Goal: Information Seeking & Learning: Learn about a topic

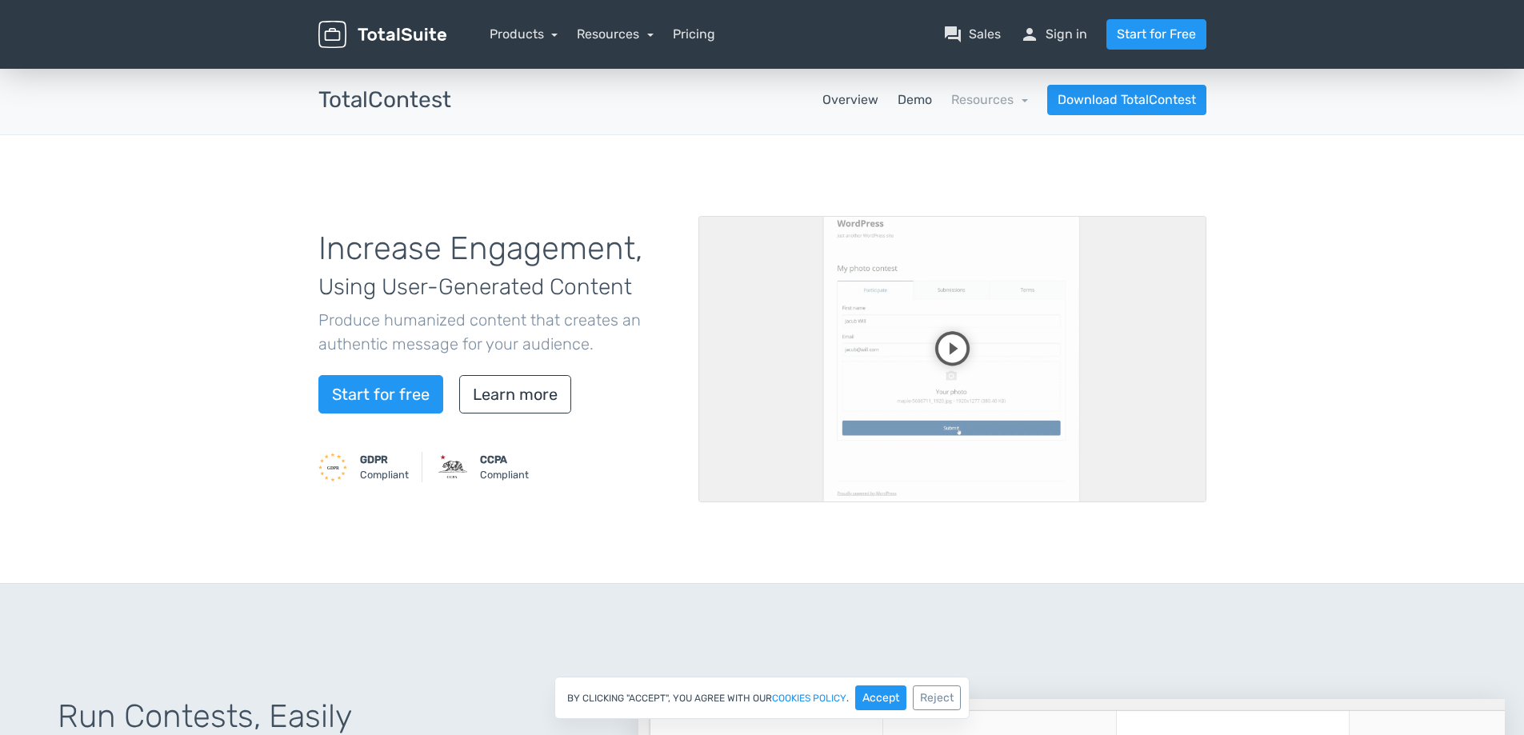
click at [910, 100] on link "Demo" at bounding box center [914, 99] width 34 height 19
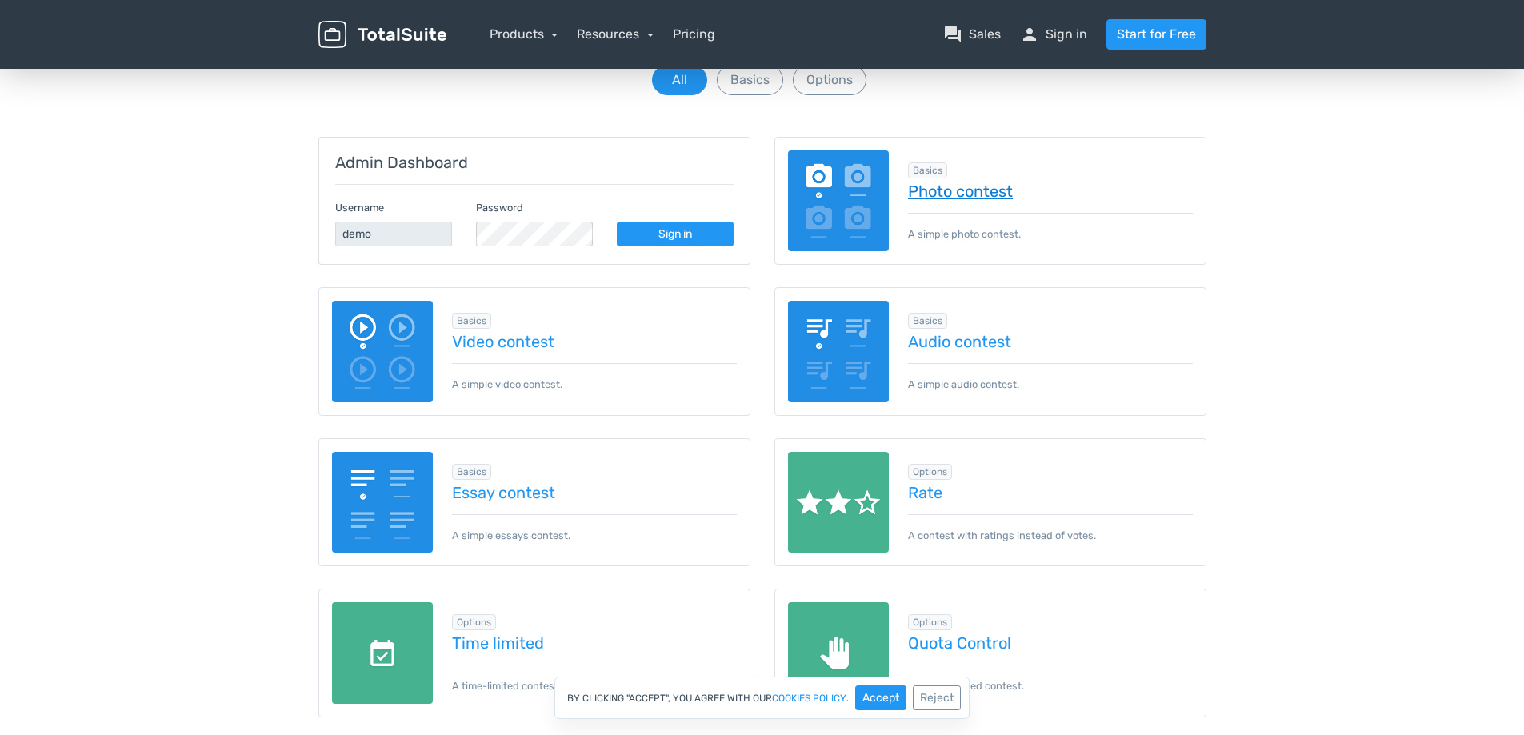
scroll to position [160, 0]
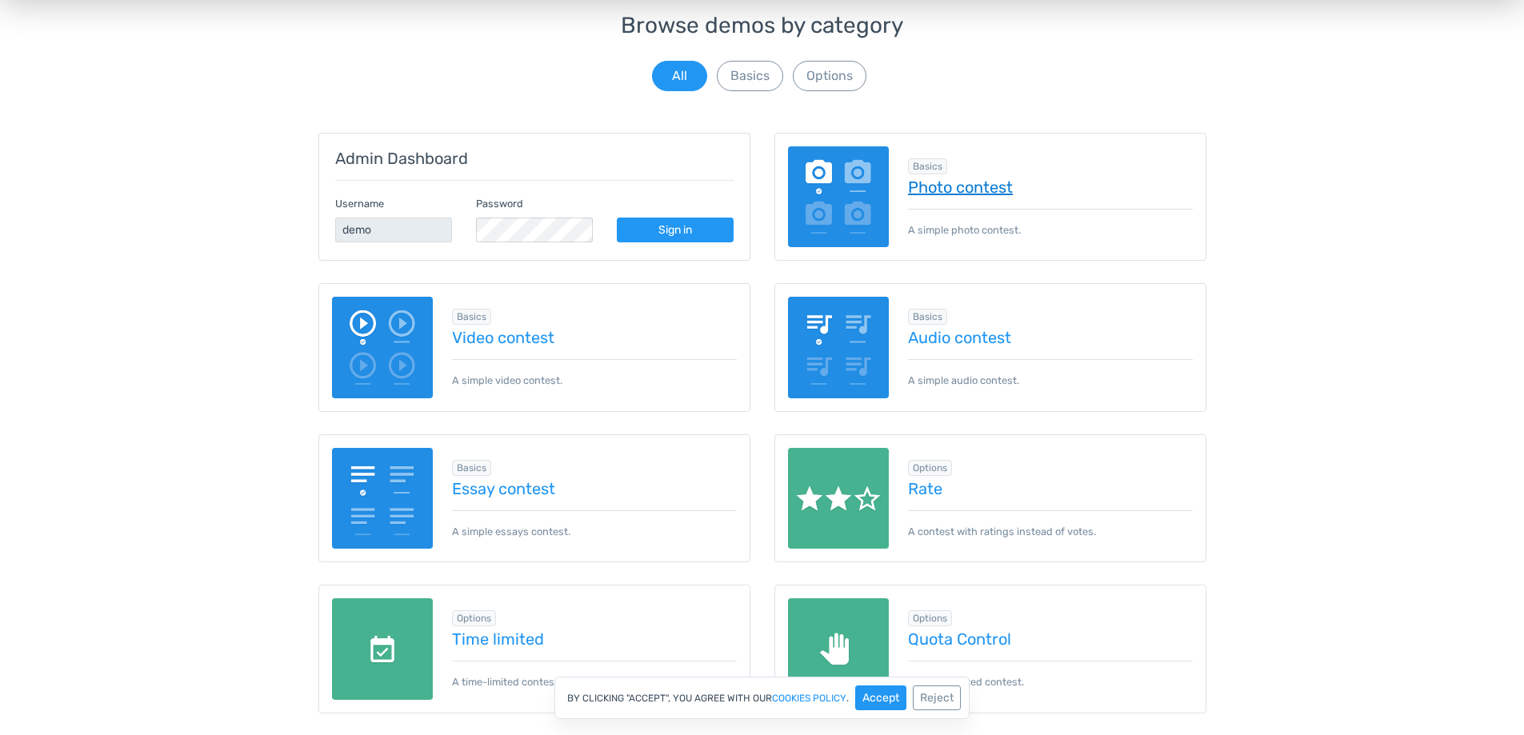
click at [972, 186] on link "Photo contest" at bounding box center [1050, 187] width 285 height 18
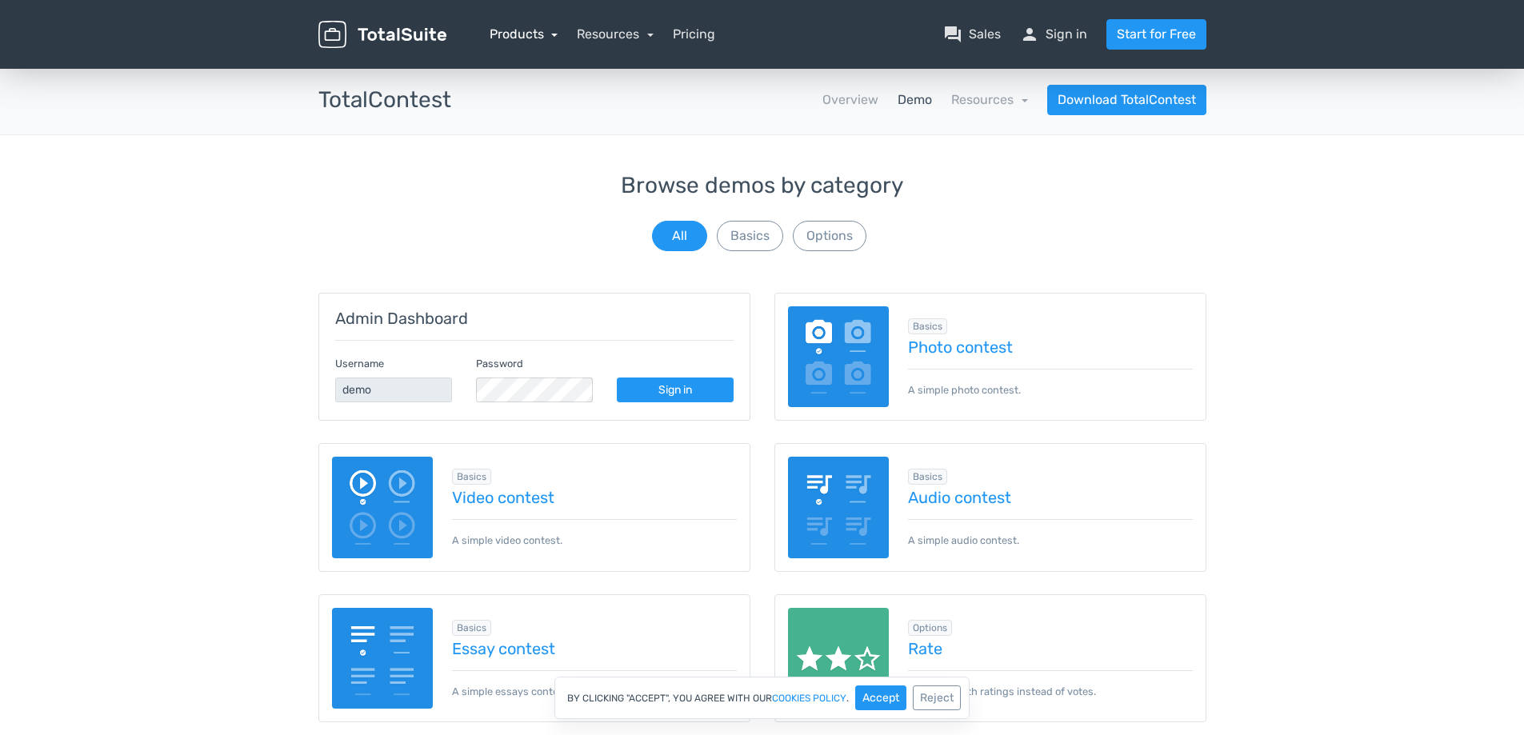
click at [518, 32] on link "Products" at bounding box center [523, 33] width 69 height 15
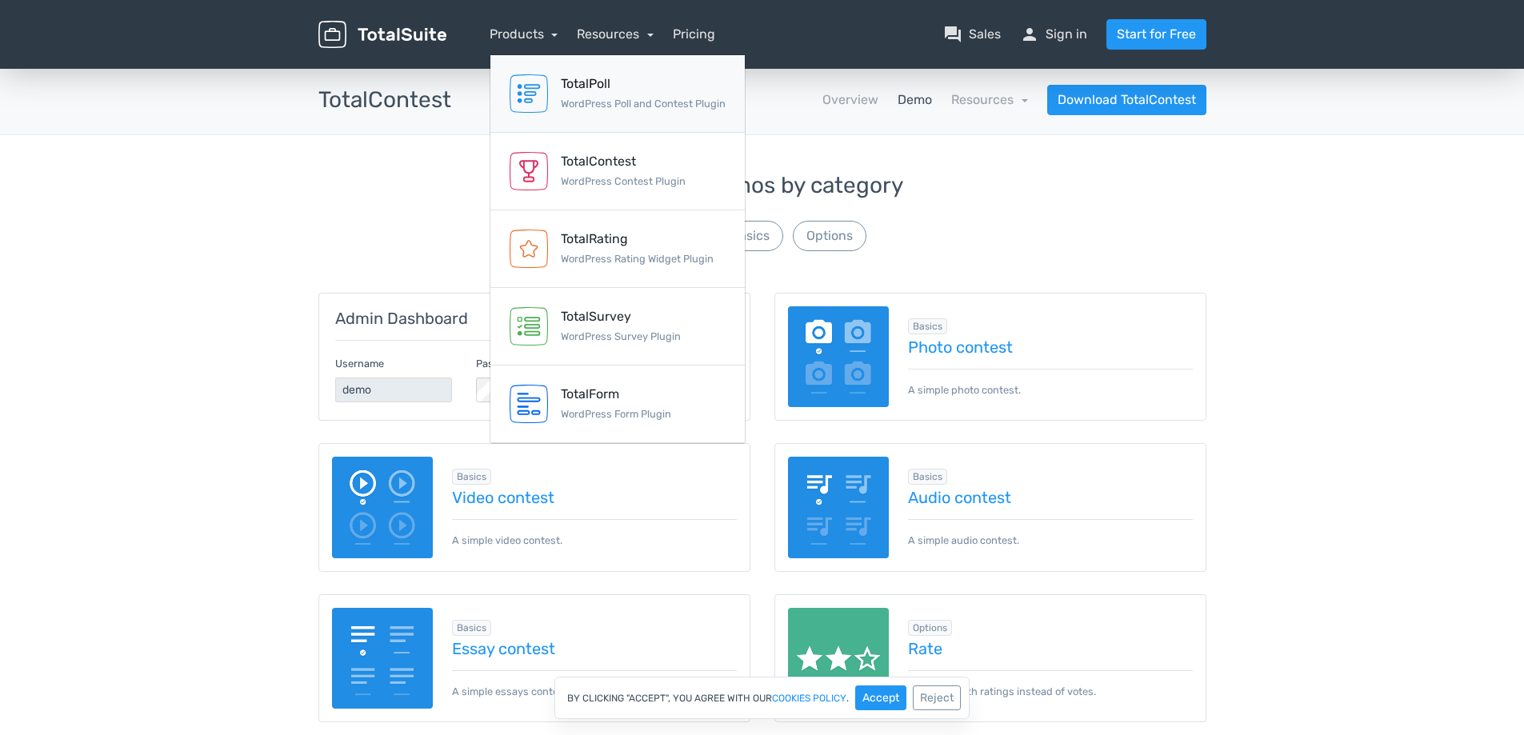
click at [564, 103] on small "WordPress Poll and Contest Plugin" at bounding box center [643, 104] width 165 height 12
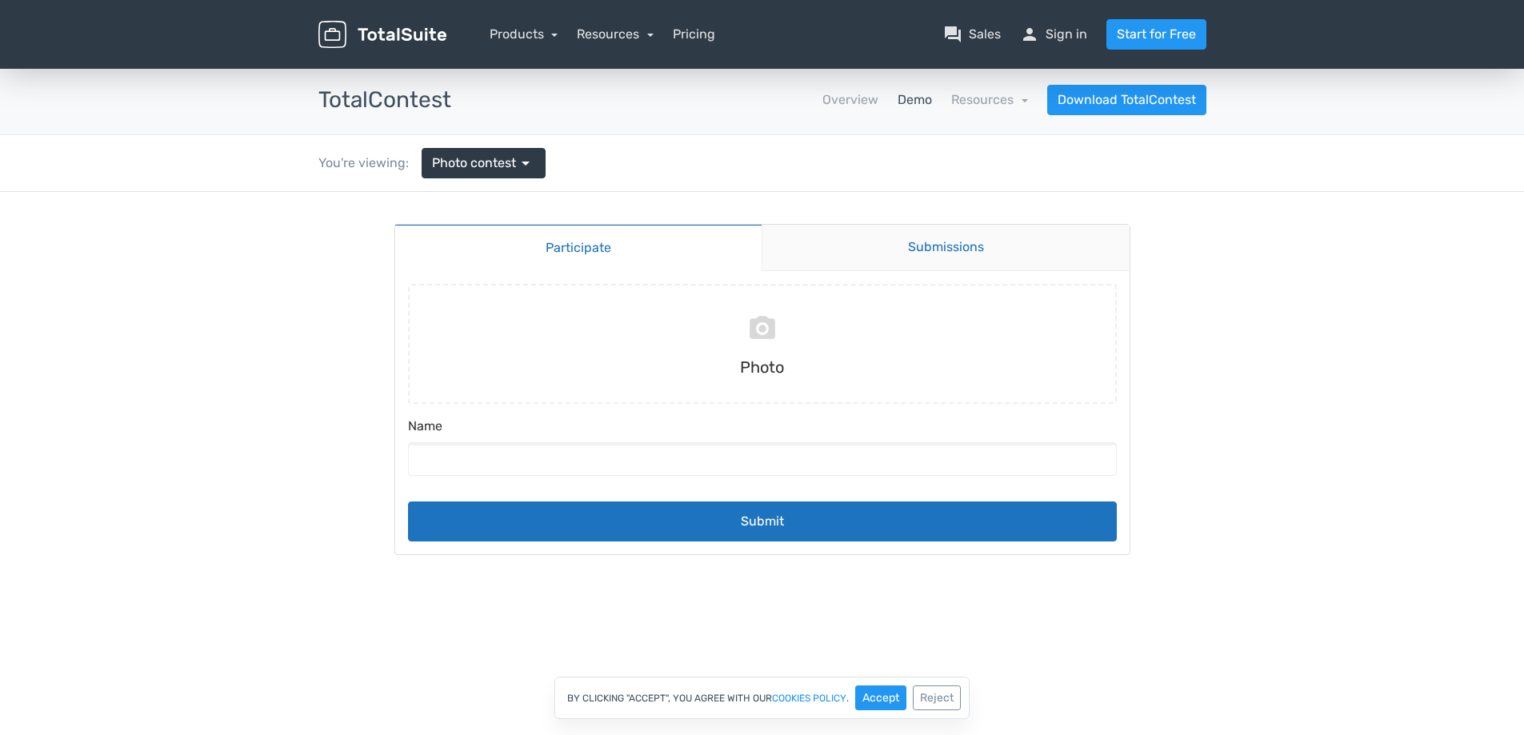
click at [896, 242] on link "Submissions" at bounding box center [945, 248] width 368 height 46
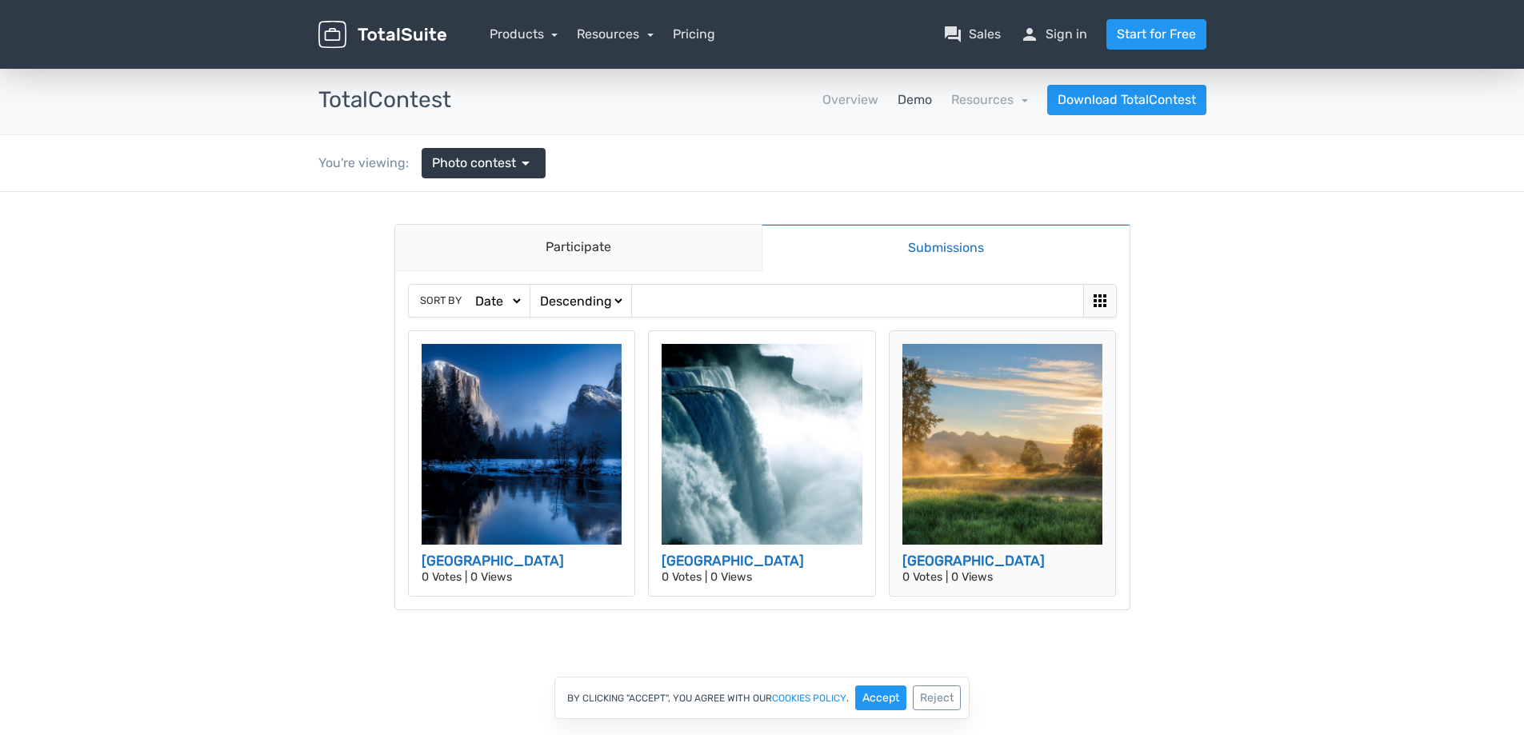
click at [1033, 448] on img at bounding box center [1002, 444] width 201 height 201
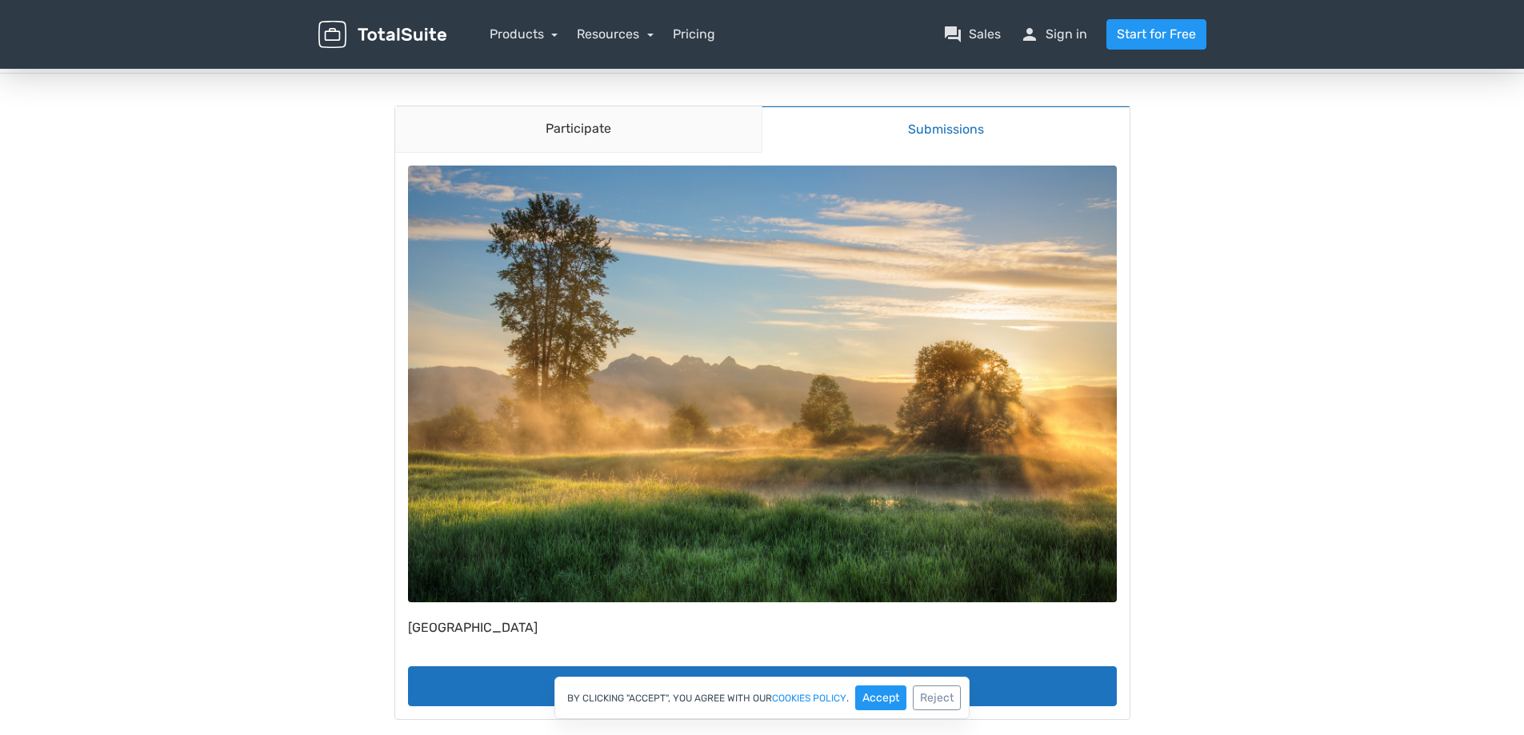
scroll to position [320, 0]
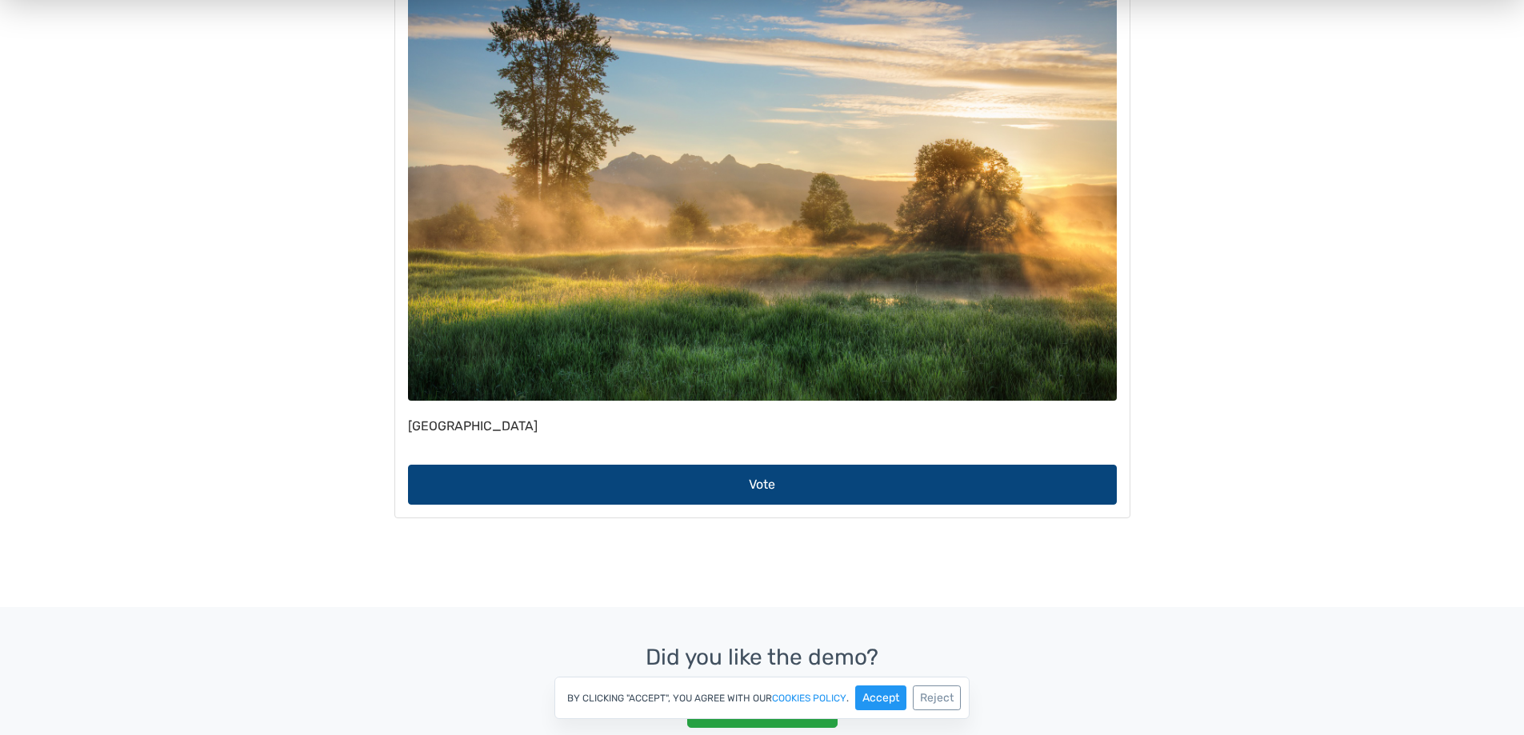
click at [840, 481] on button "Vote" at bounding box center [762, 485] width 709 height 40
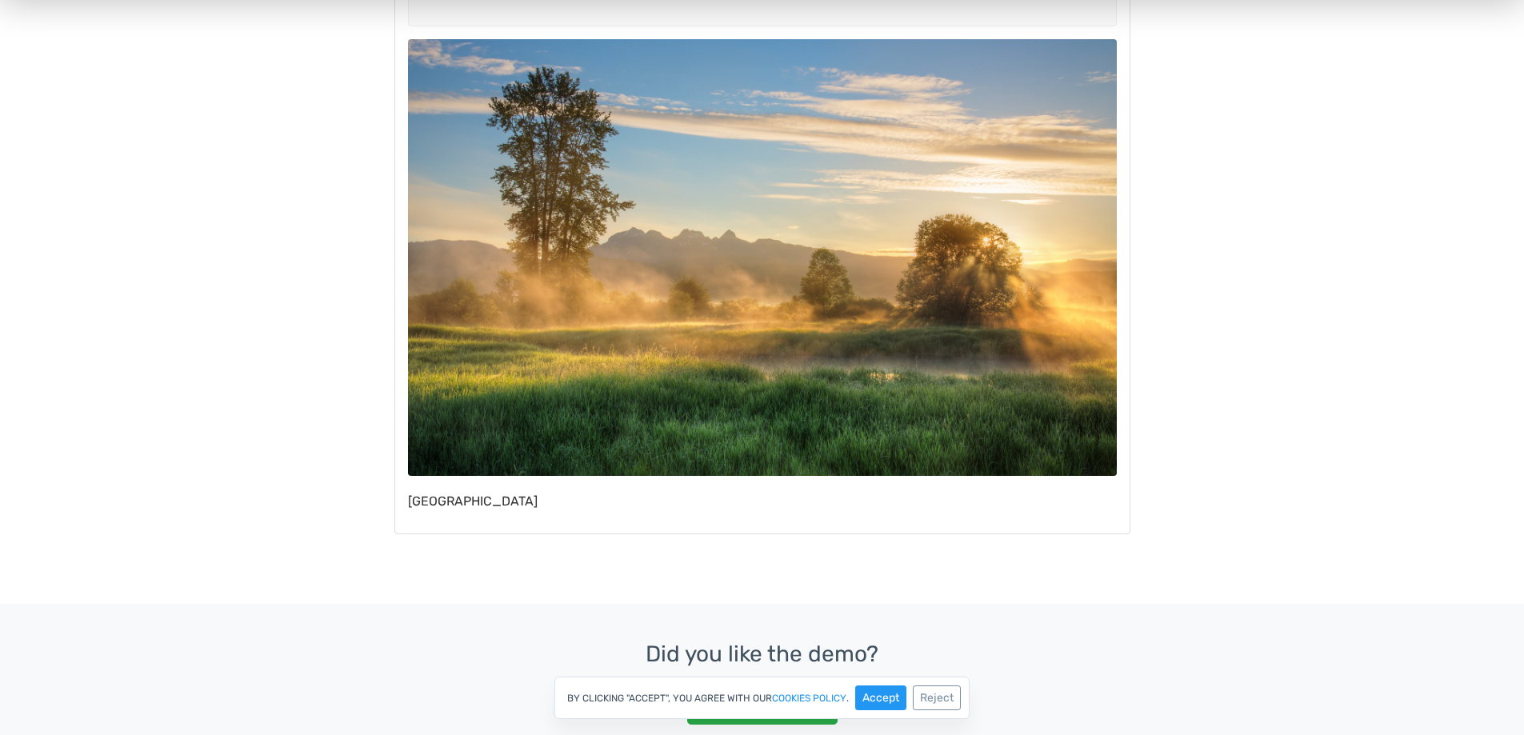
scroll to position [160, 0]
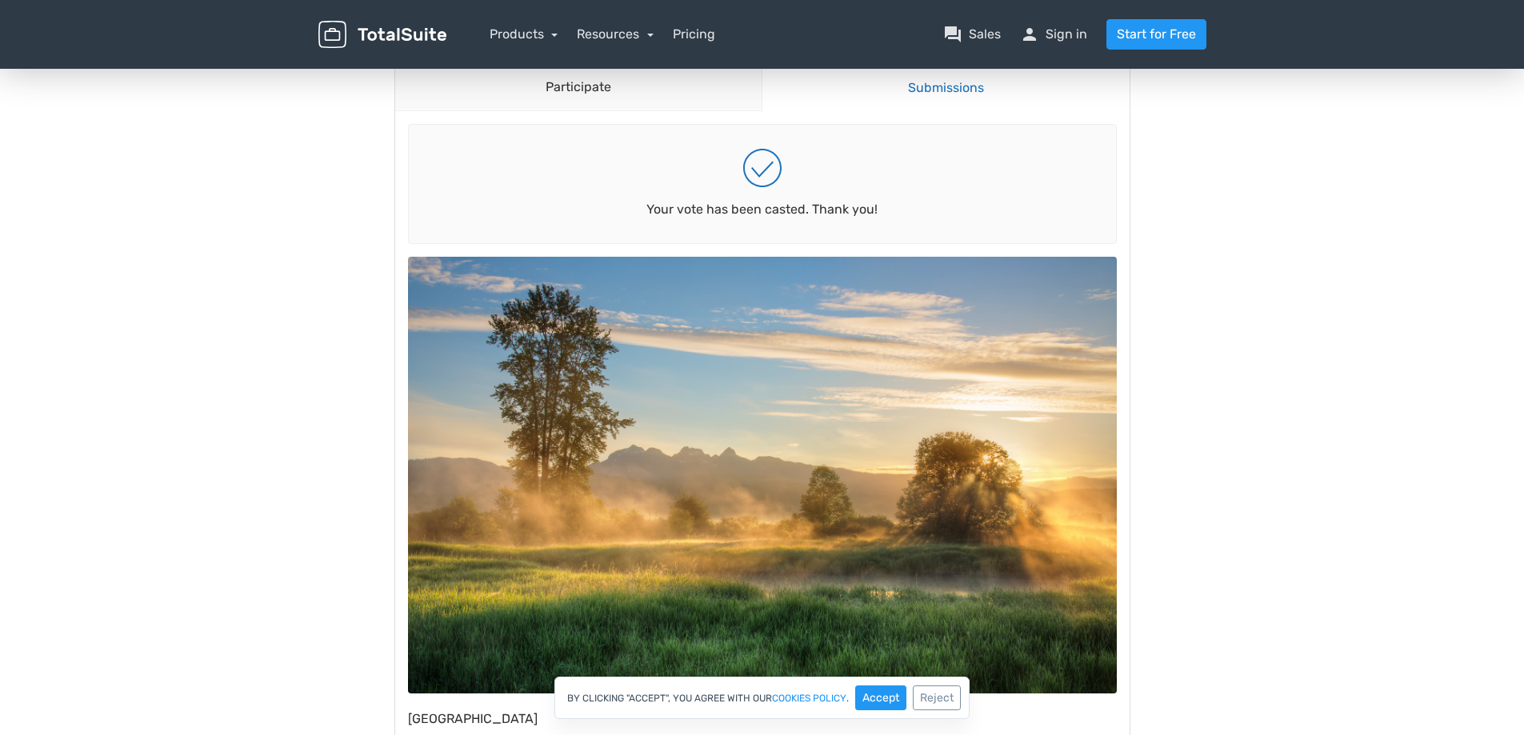
click at [909, 94] on link "Submissions" at bounding box center [945, 87] width 368 height 47
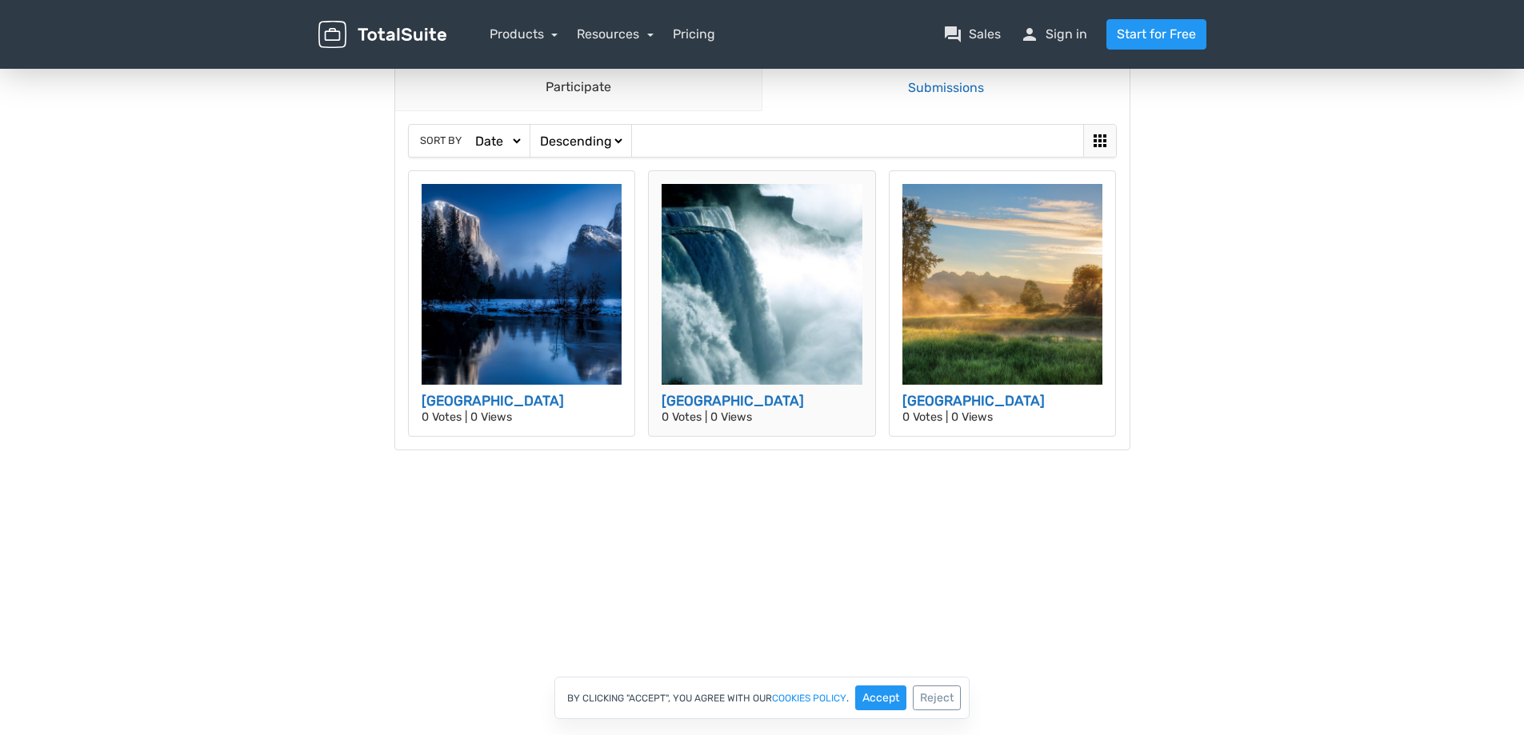
click at [689, 329] on img at bounding box center [761, 284] width 201 height 201
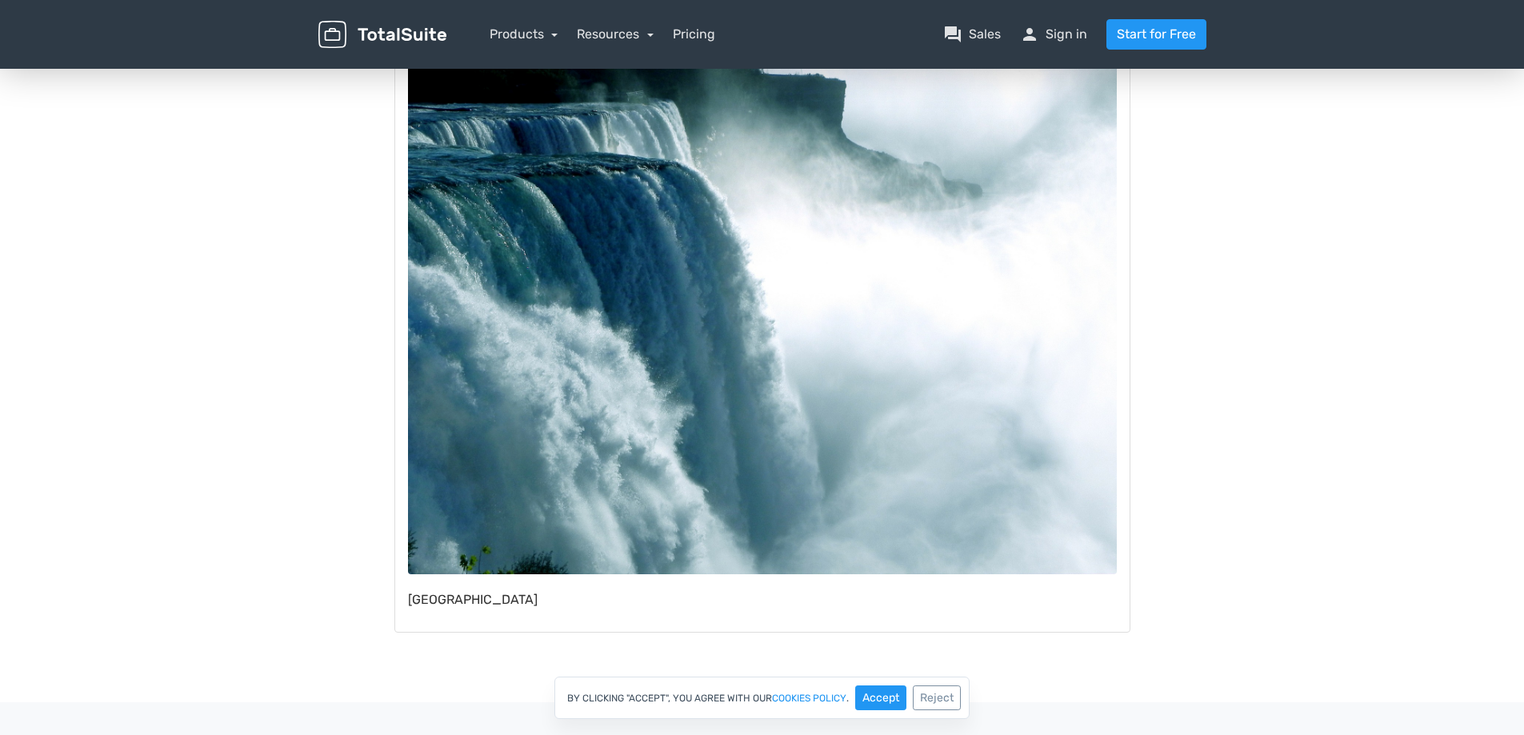
scroll to position [80, 0]
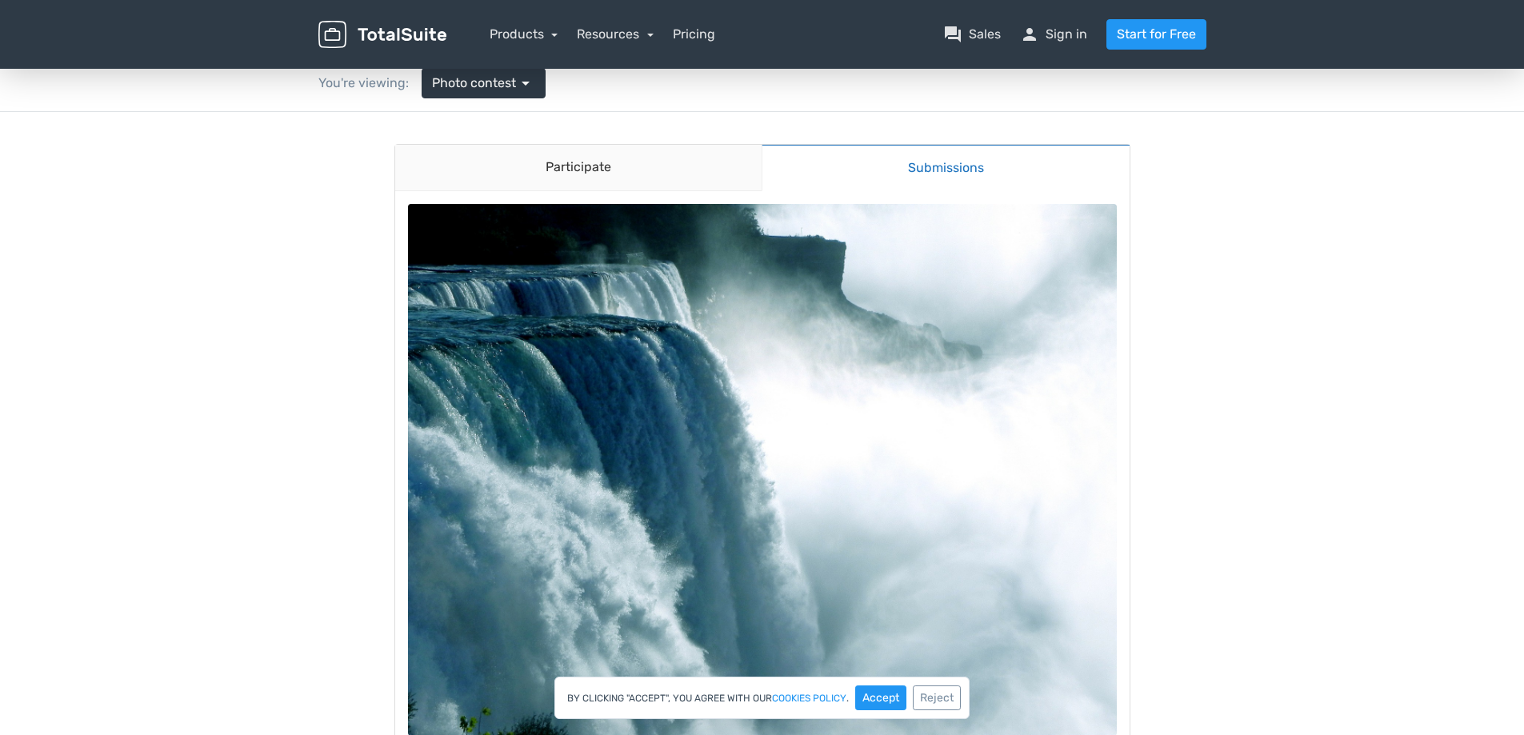
click at [926, 160] on link "Submissions" at bounding box center [945, 167] width 368 height 47
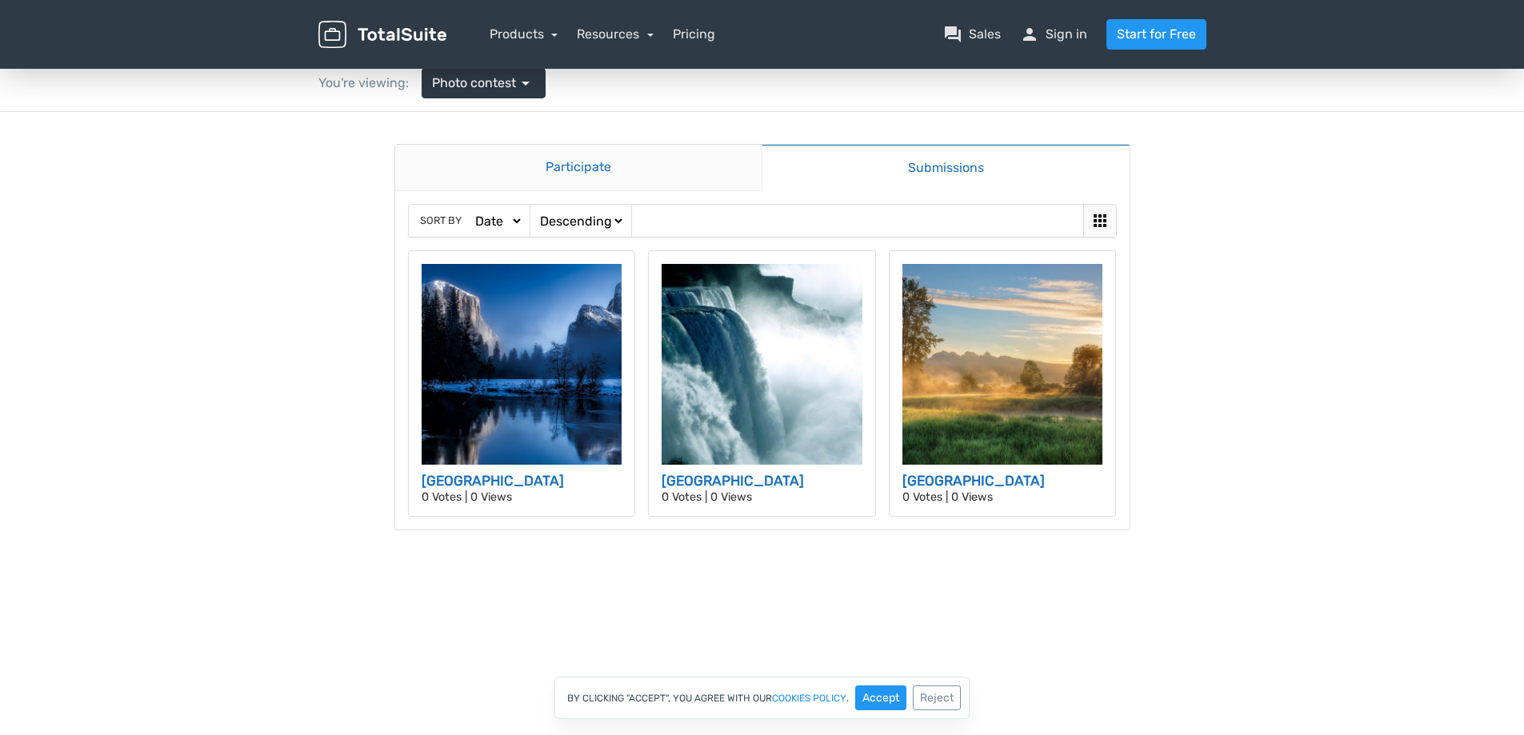
click at [659, 152] on link "Participate" at bounding box center [578, 168] width 367 height 46
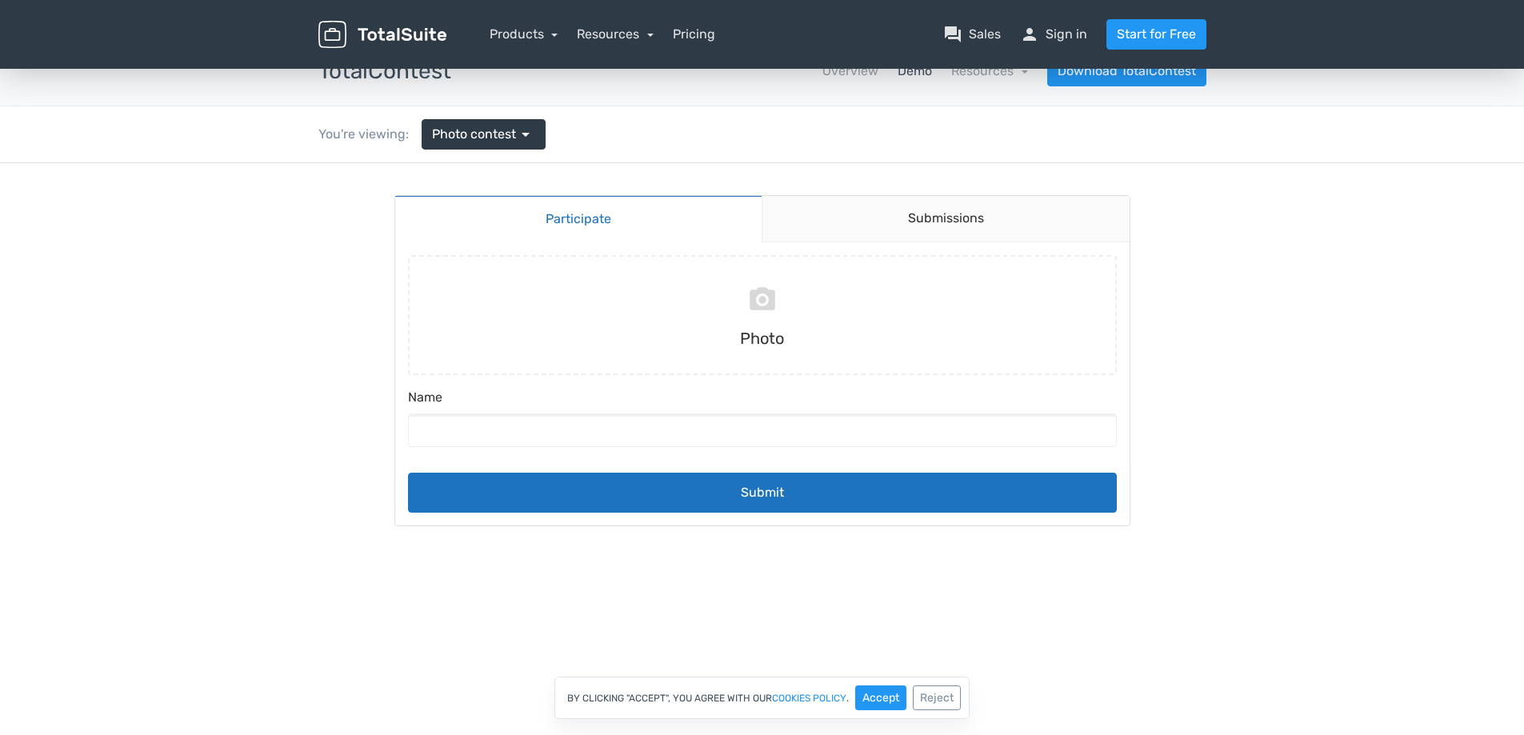
scroll to position [0, 0]
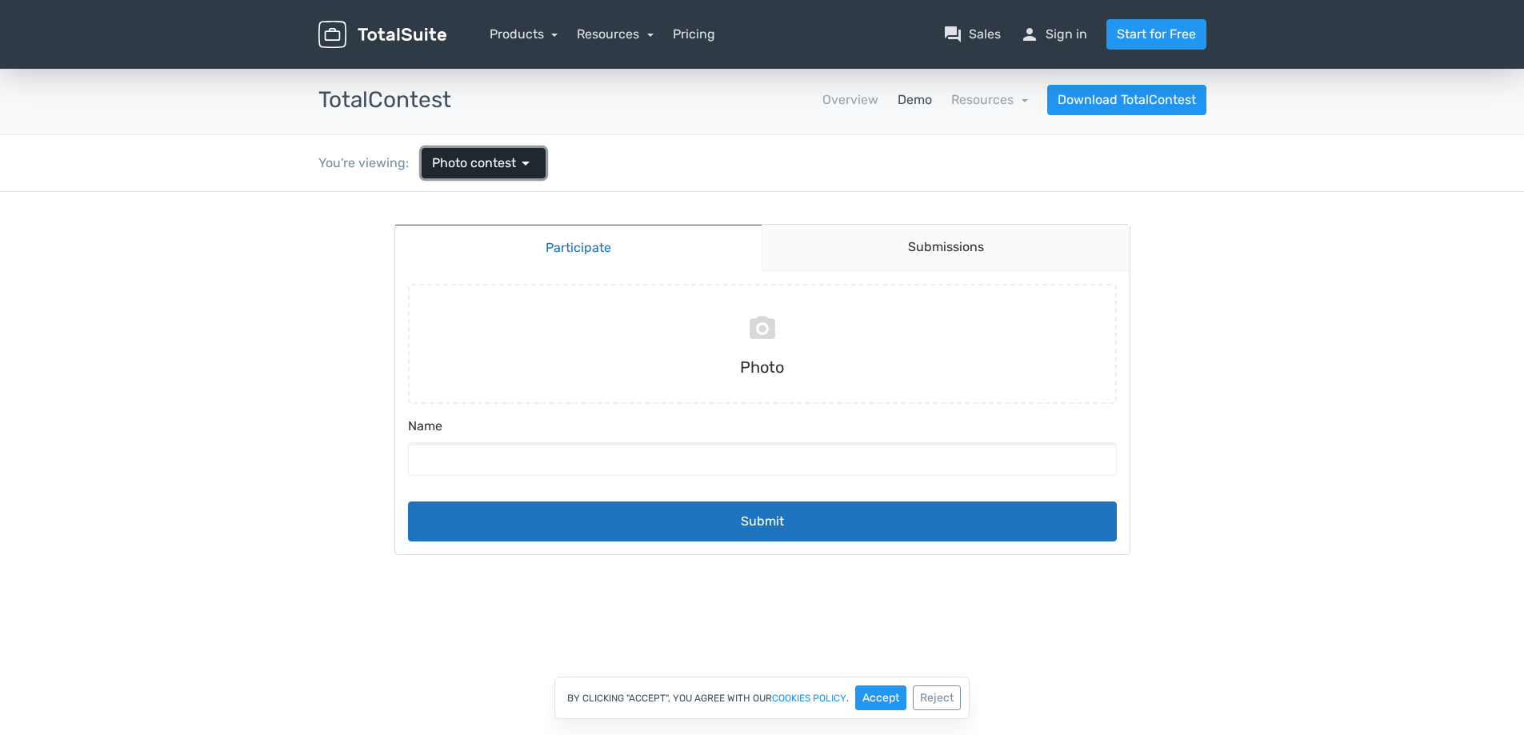
click at [534, 163] on link "Photo contest arrow_drop_down" at bounding box center [483, 163] width 124 height 30
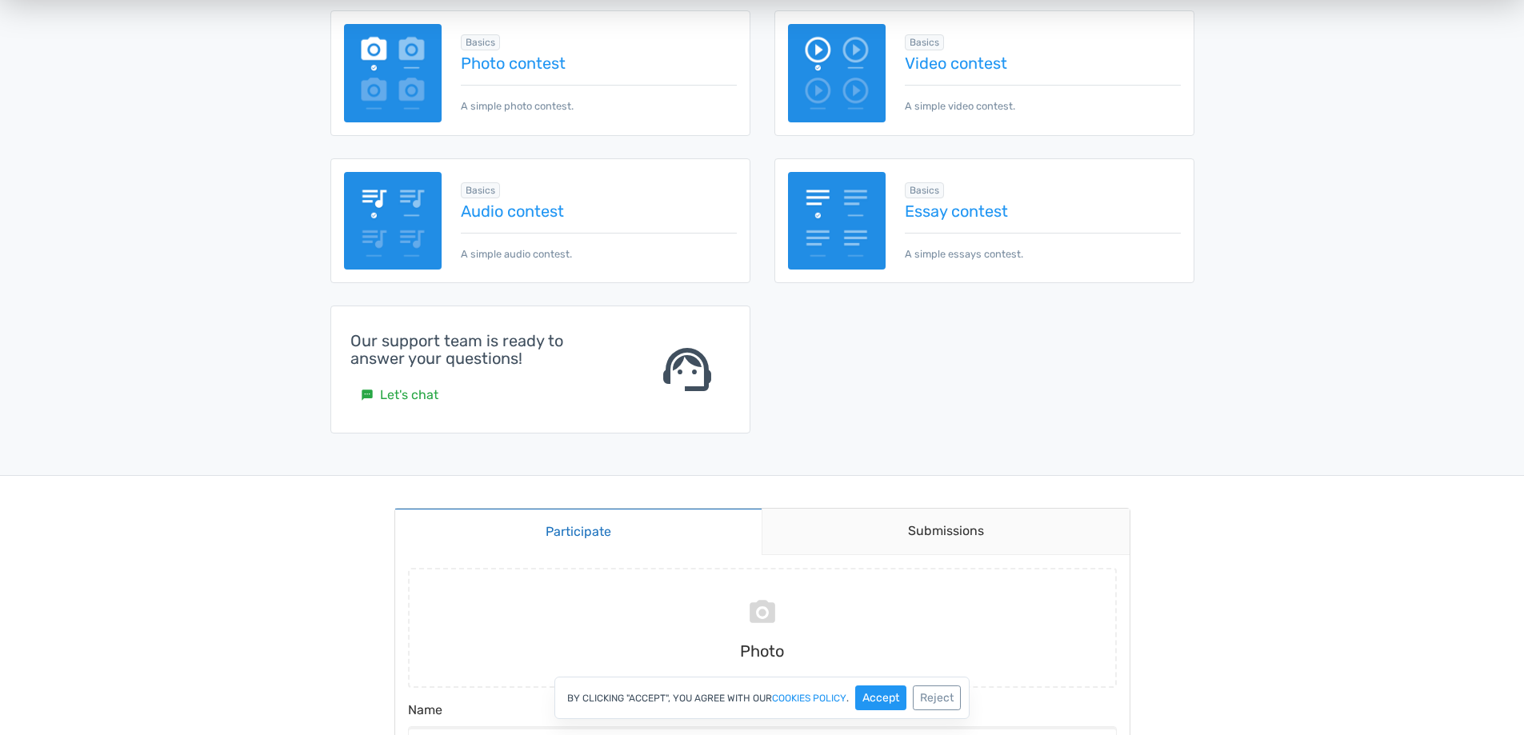
scroll to position [240, 0]
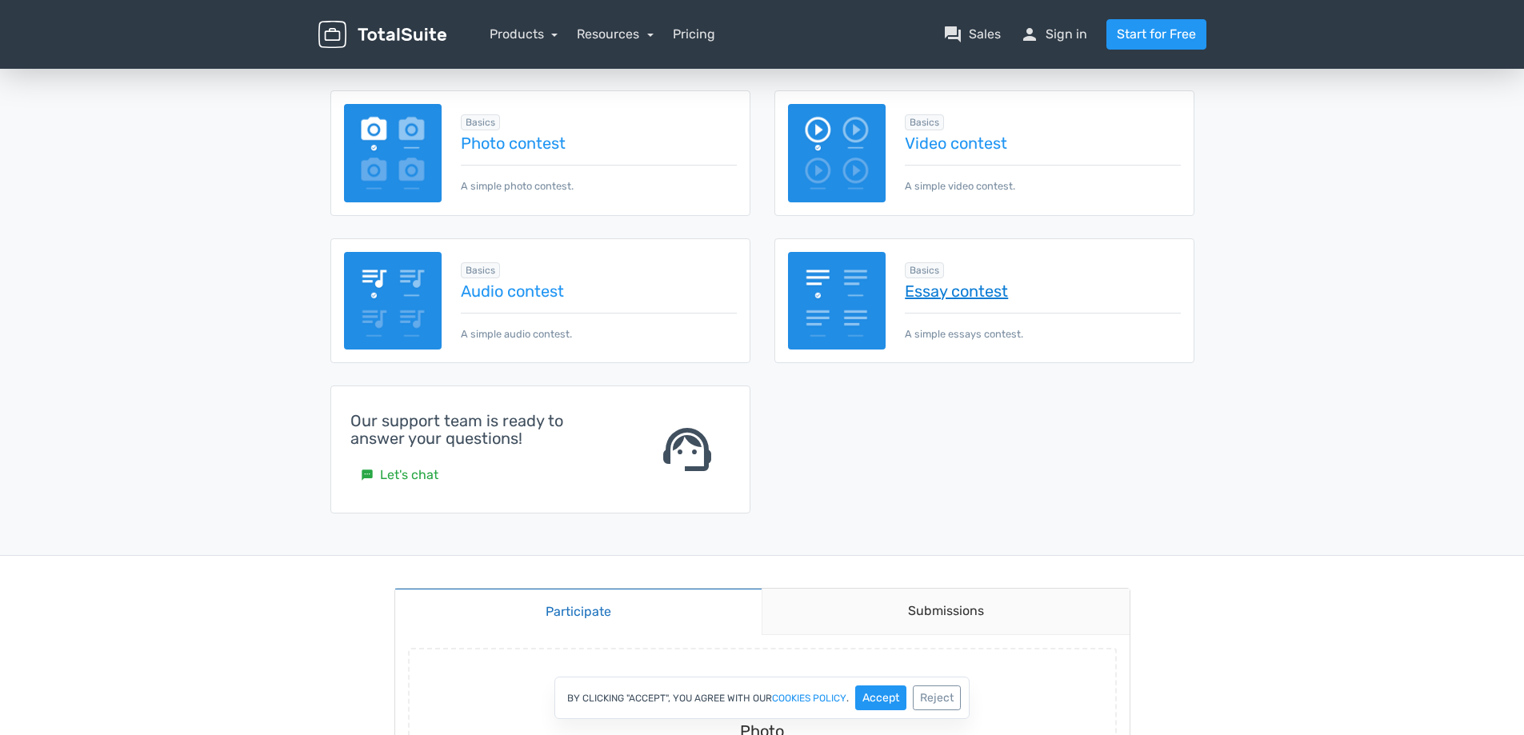
click at [948, 296] on link "Essay contest" at bounding box center [1042, 291] width 275 height 18
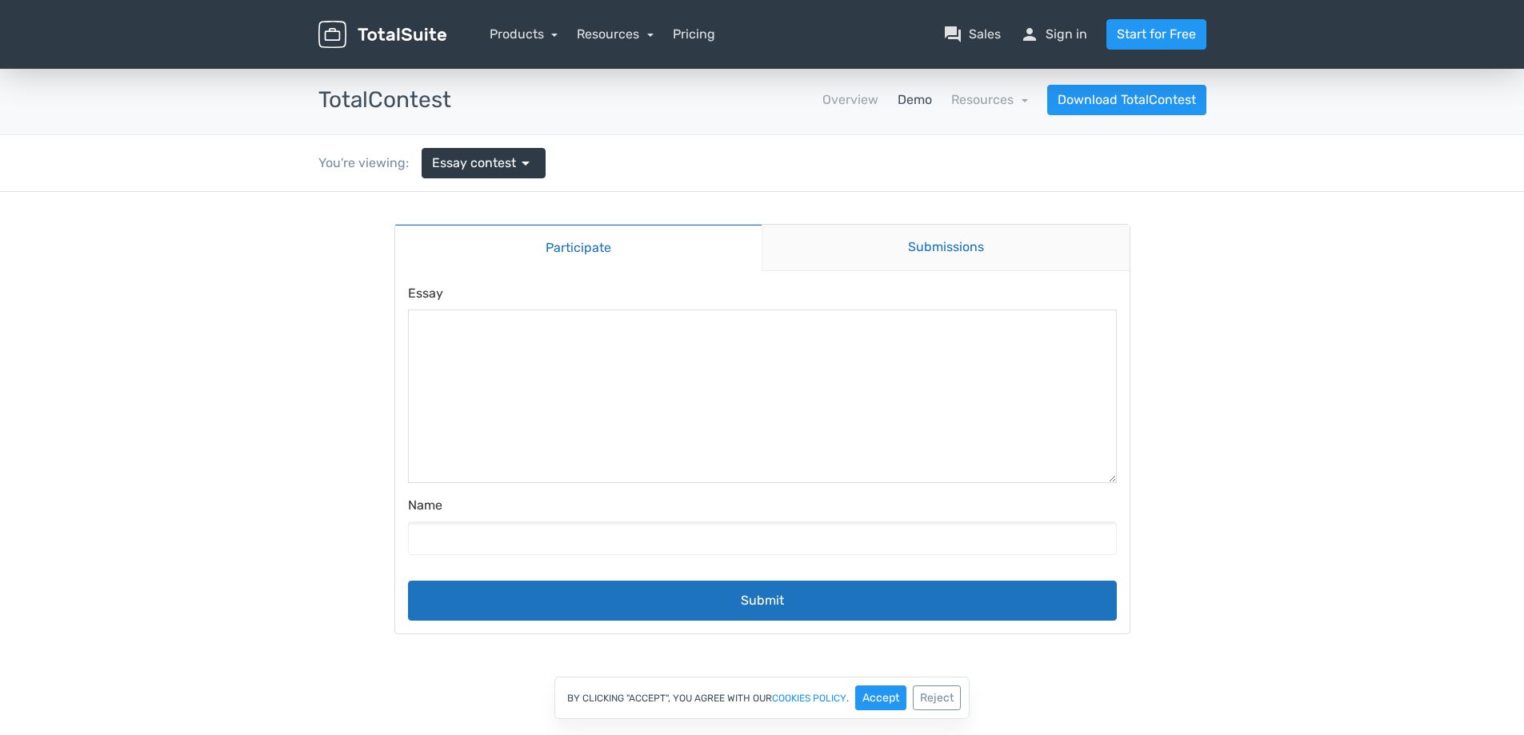
click at [917, 253] on link "Submissions" at bounding box center [945, 248] width 368 height 46
click at [941, 243] on link "Submissions" at bounding box center [945, 248] width 368 height 46
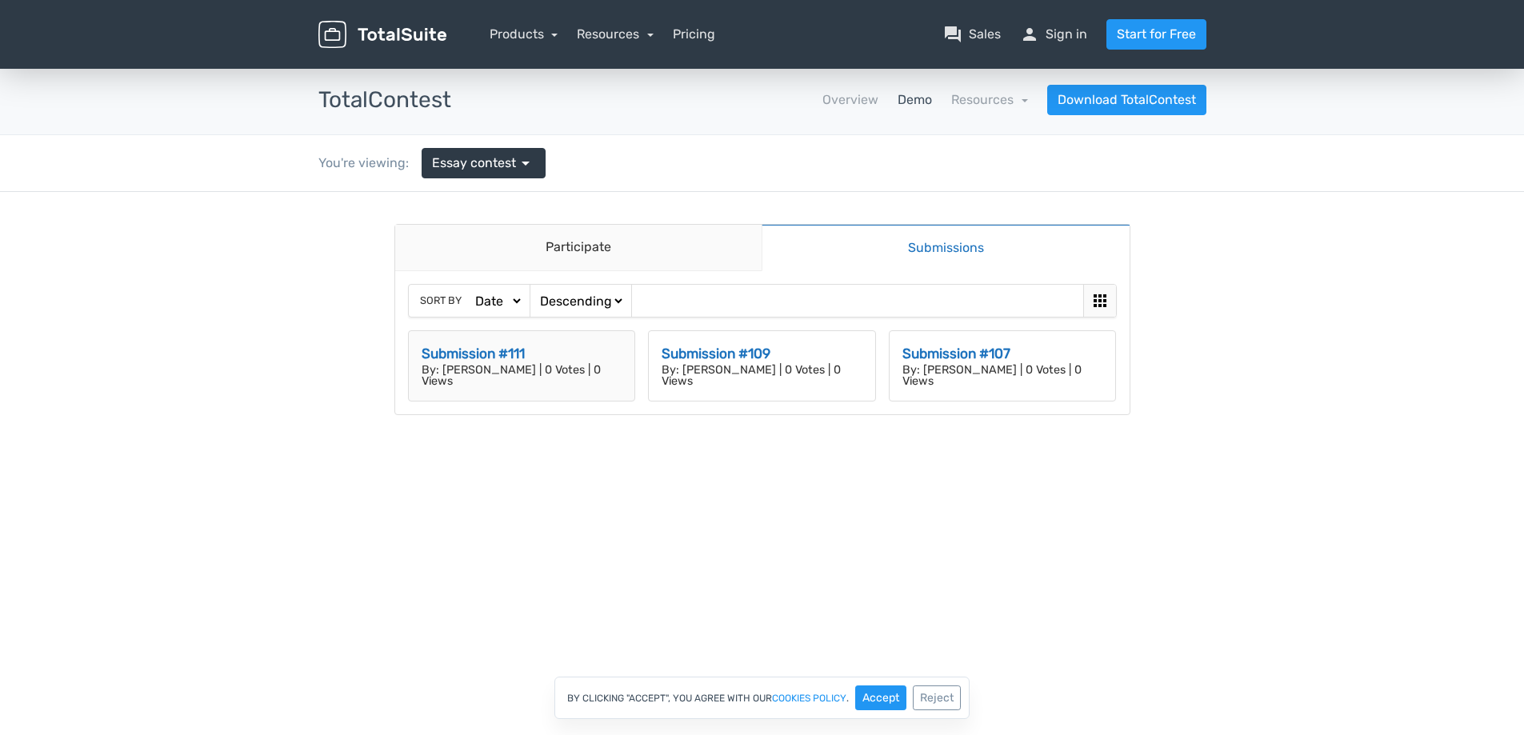
click at [518, 359] on h3 "Submission #111" at bounding box center [521, 354] width 201 height 21
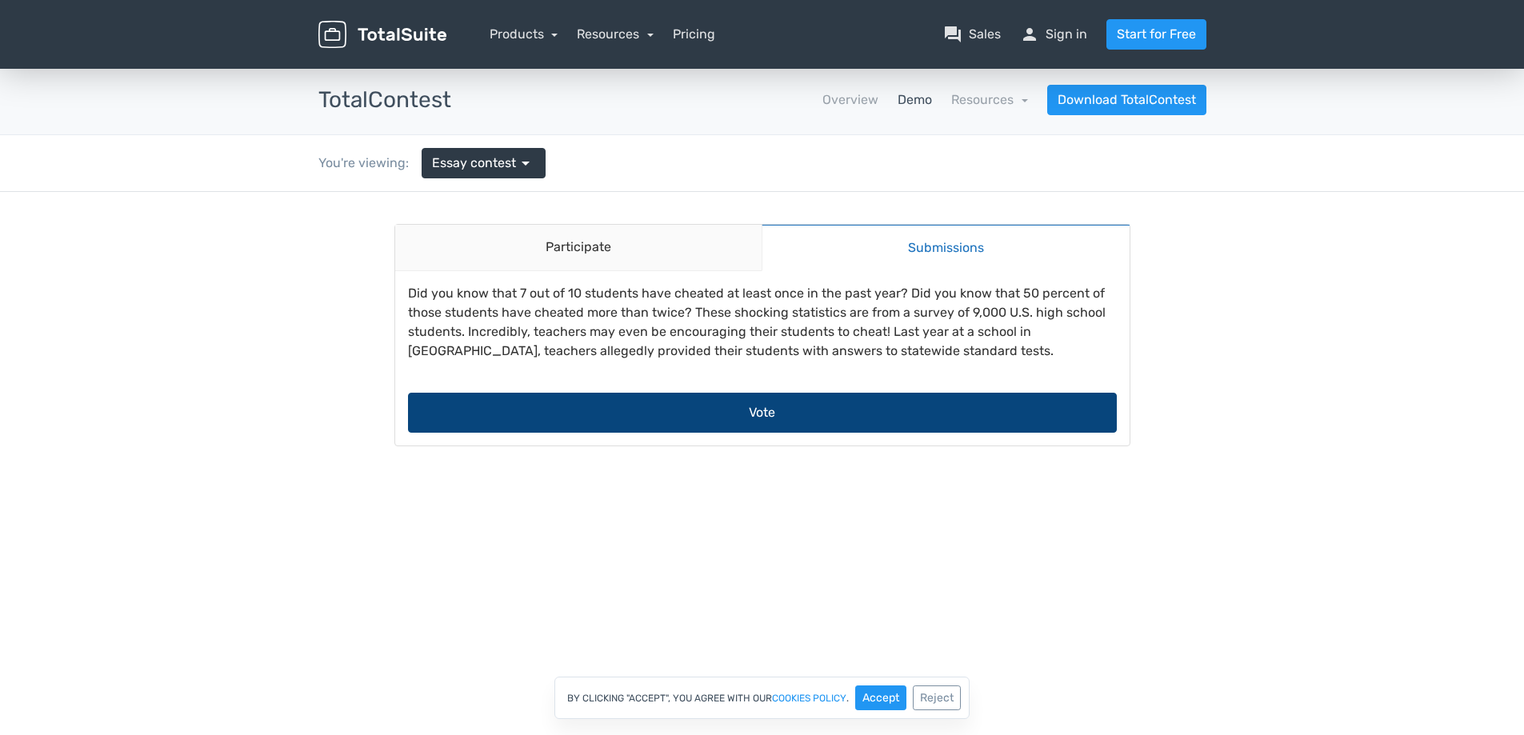
click at [795, 415] on button "Vote" at bounding box center [762, 413] width 709 height 40
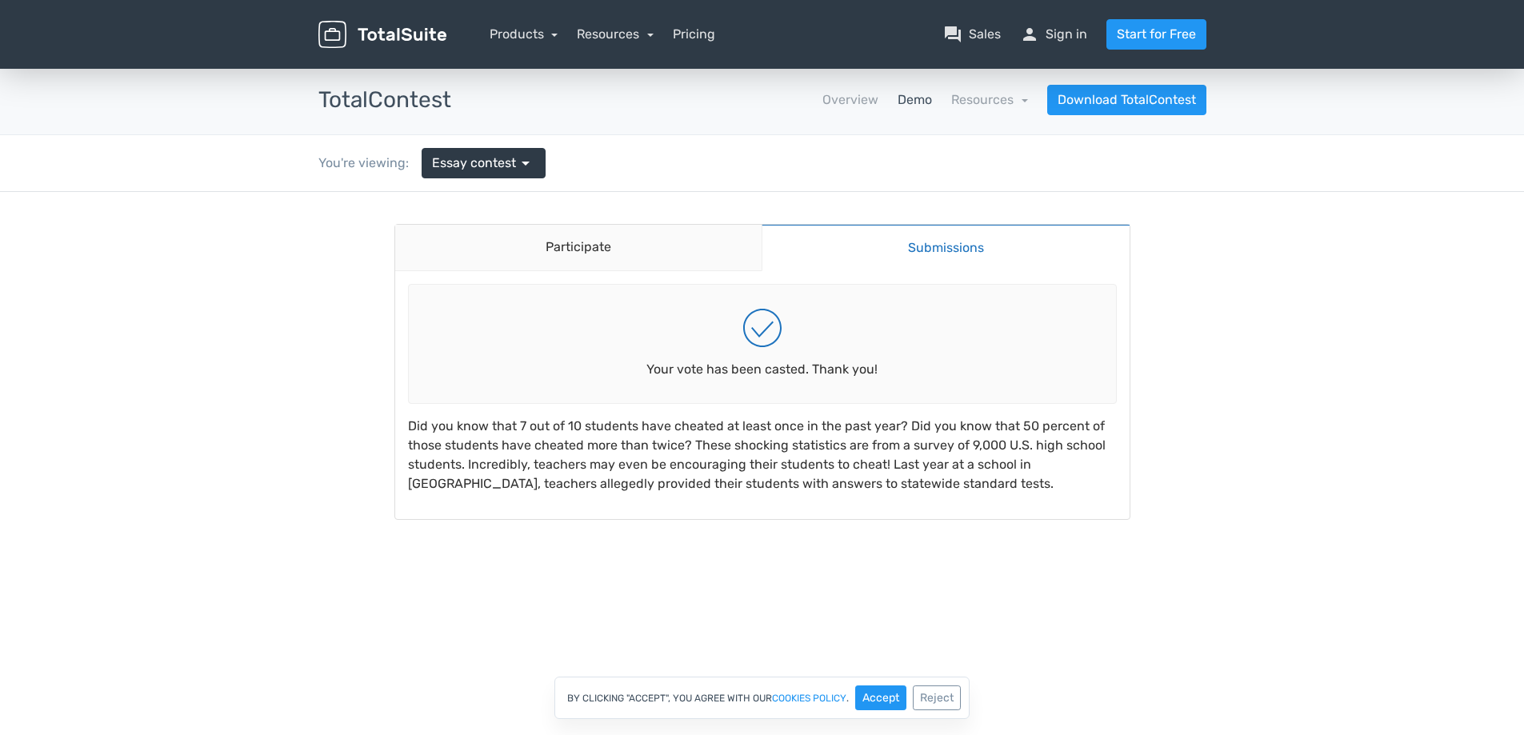
click at [853, 241] on link "Submissions" at bounding box center [945, 247] width 368 height 47
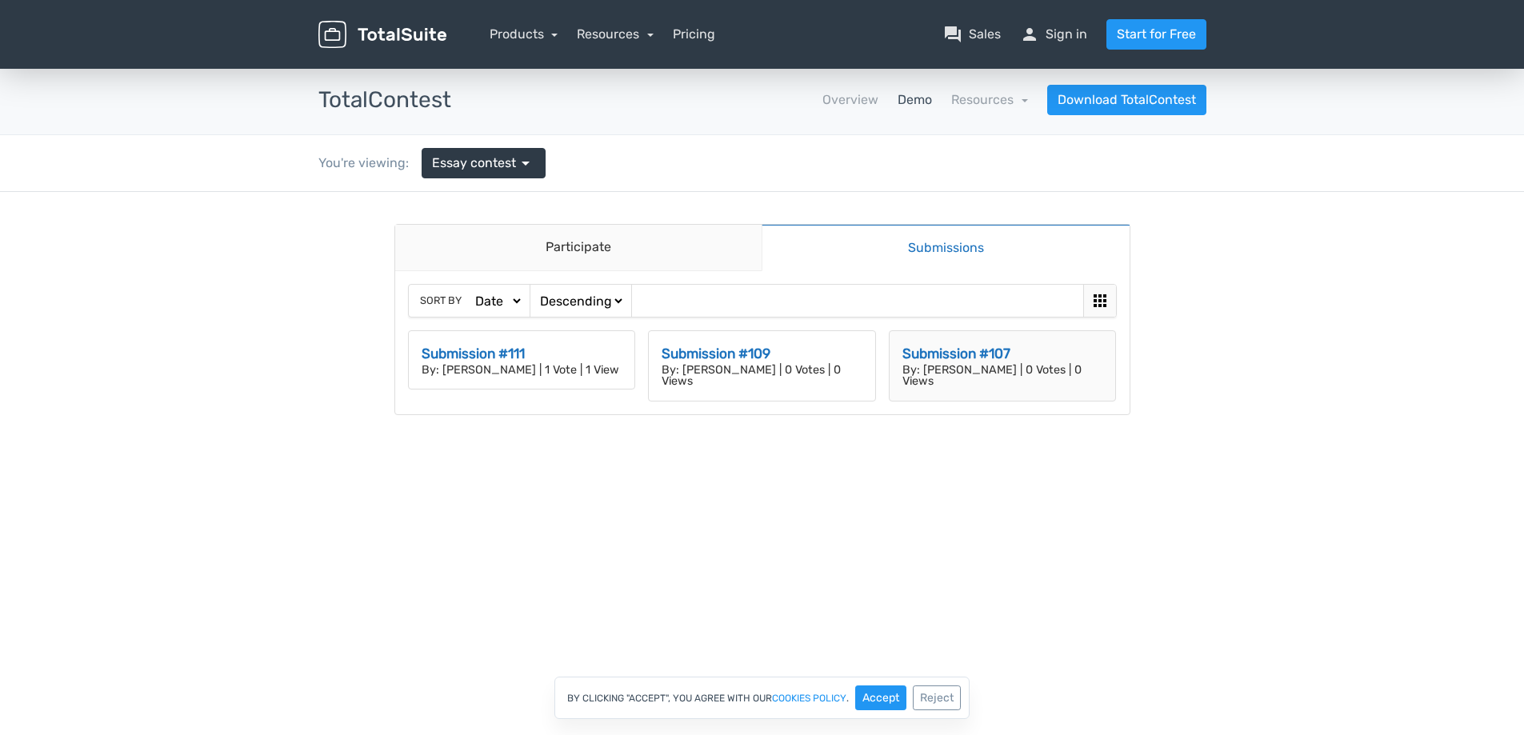
click at [933, 358] on h3 "Submission #107" at bounding box center [1002, 354] width 201 height 21
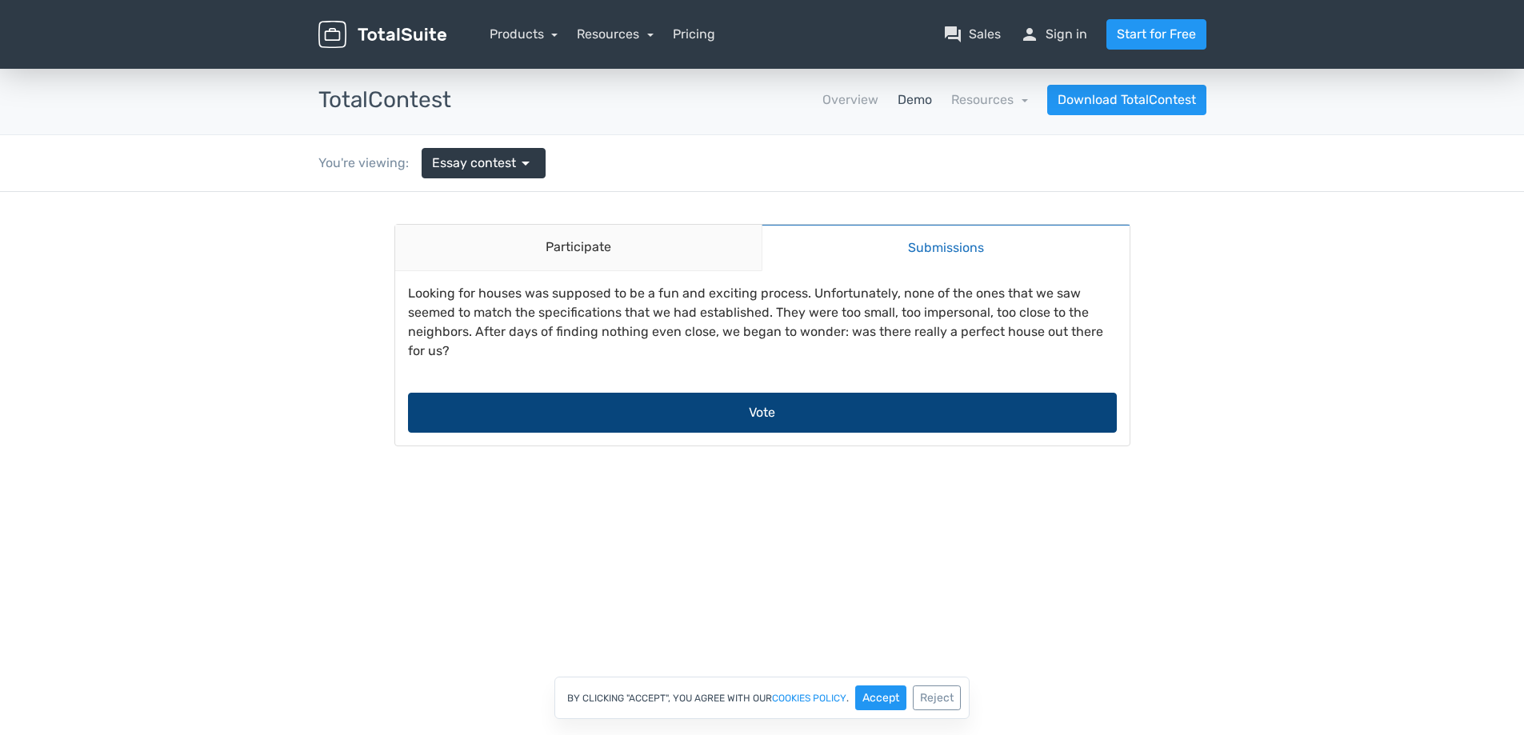
click at [780, 423] on button "Vote" at bounding box center [762, 413] width 709 height 40
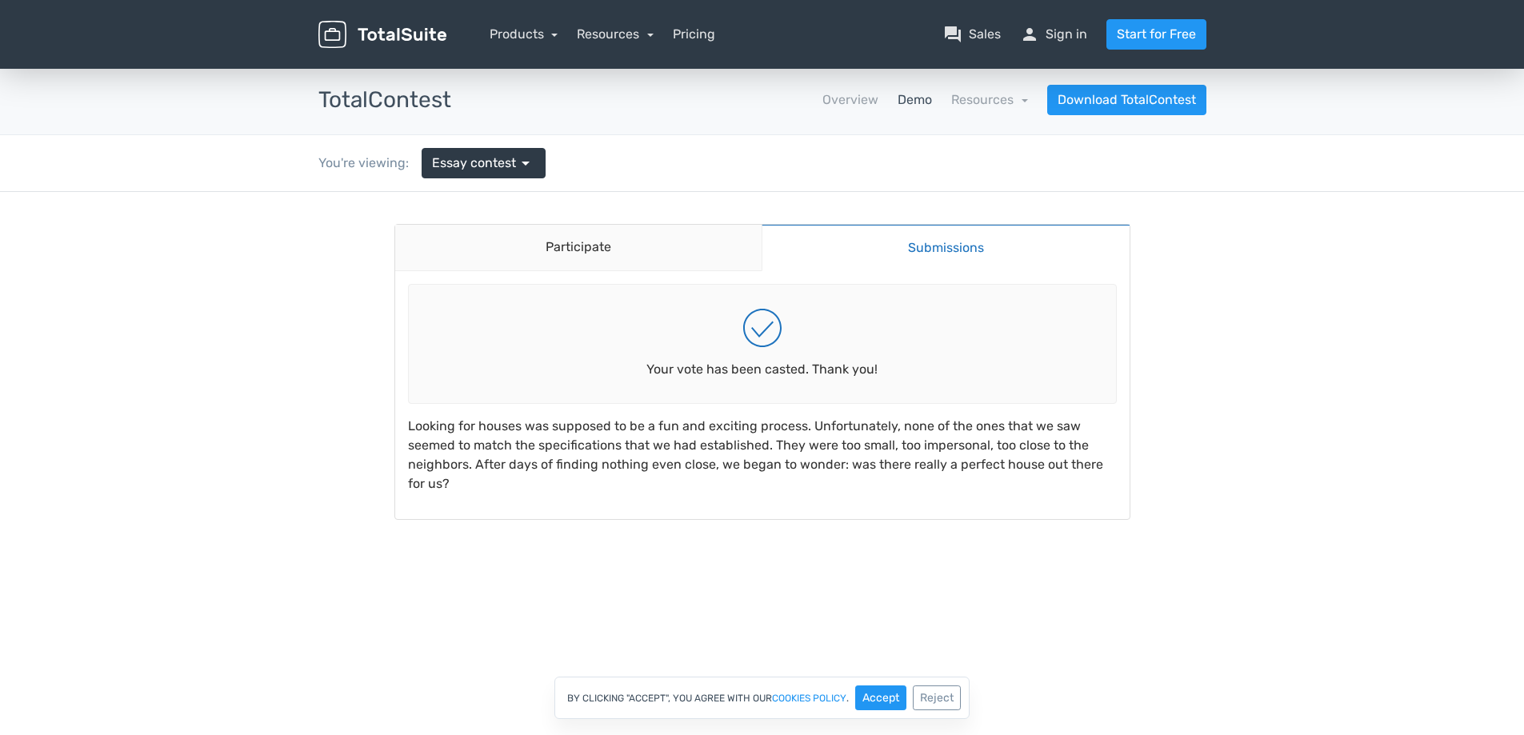
click at [952, 251] on link "Submissions" at bounding box center [945, 247] width 368 height 47
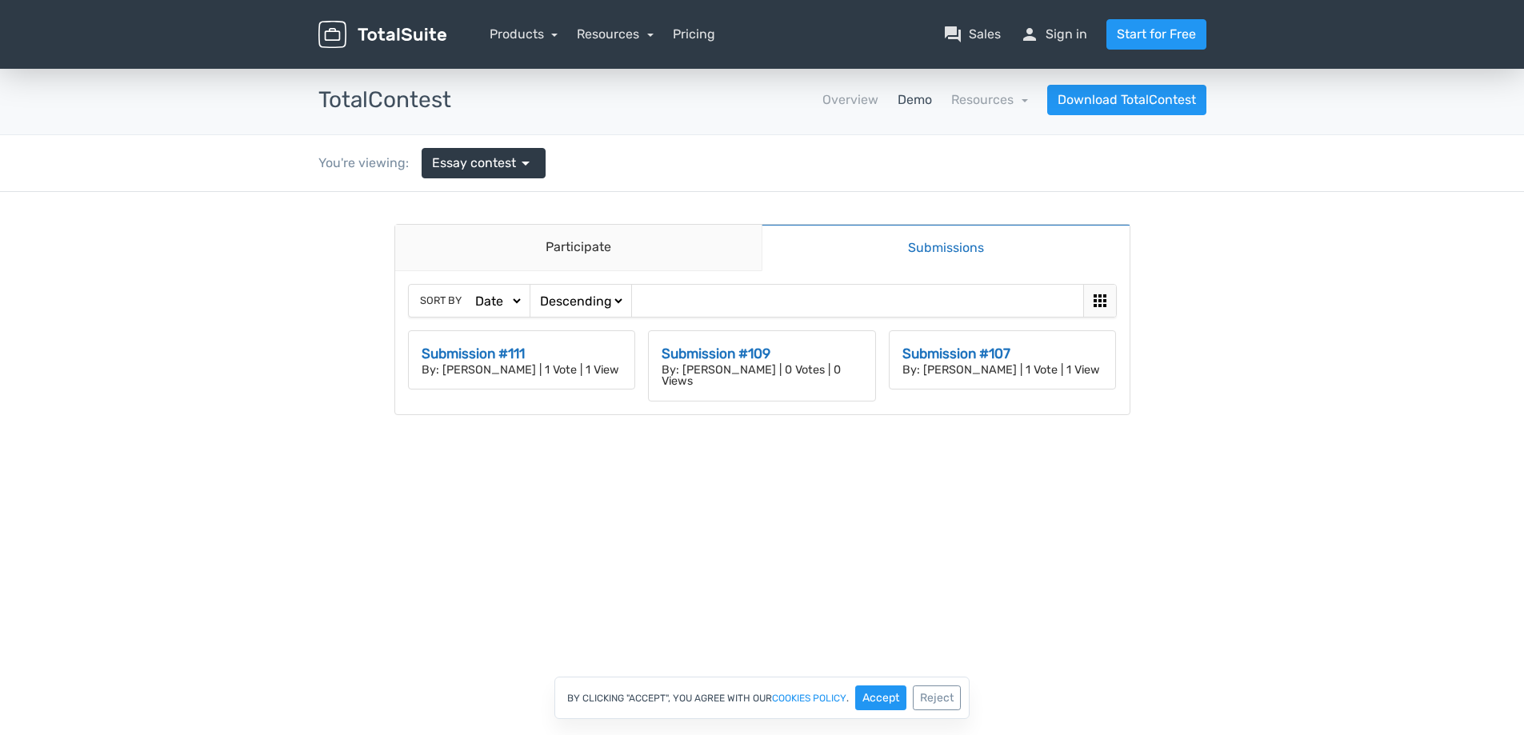
click at [625, 25] on div "Resources article Blog school Documentation support Customer Support" at bounding box center [615, 34] width 77 height 19
click at [625, 31] on link "Resources" at bounding box center [615, 33] width 77 height 15
click at [550, 34] on link "Products" at bounding box center [523, 33] width 69 height 15
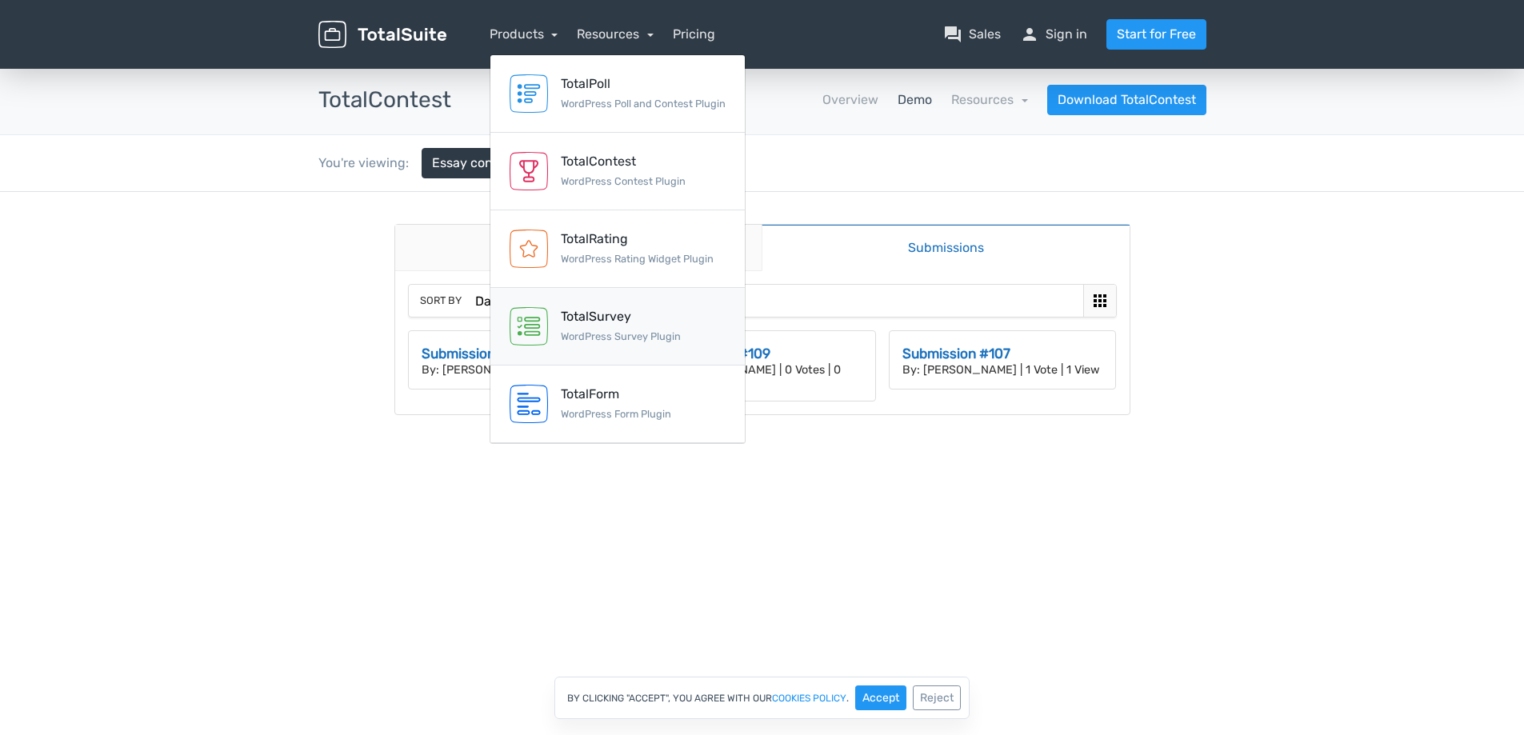
click at [658, 334] on small "WordPress Survey Plugin" at bounding box center [621, 336] width 120 height 12
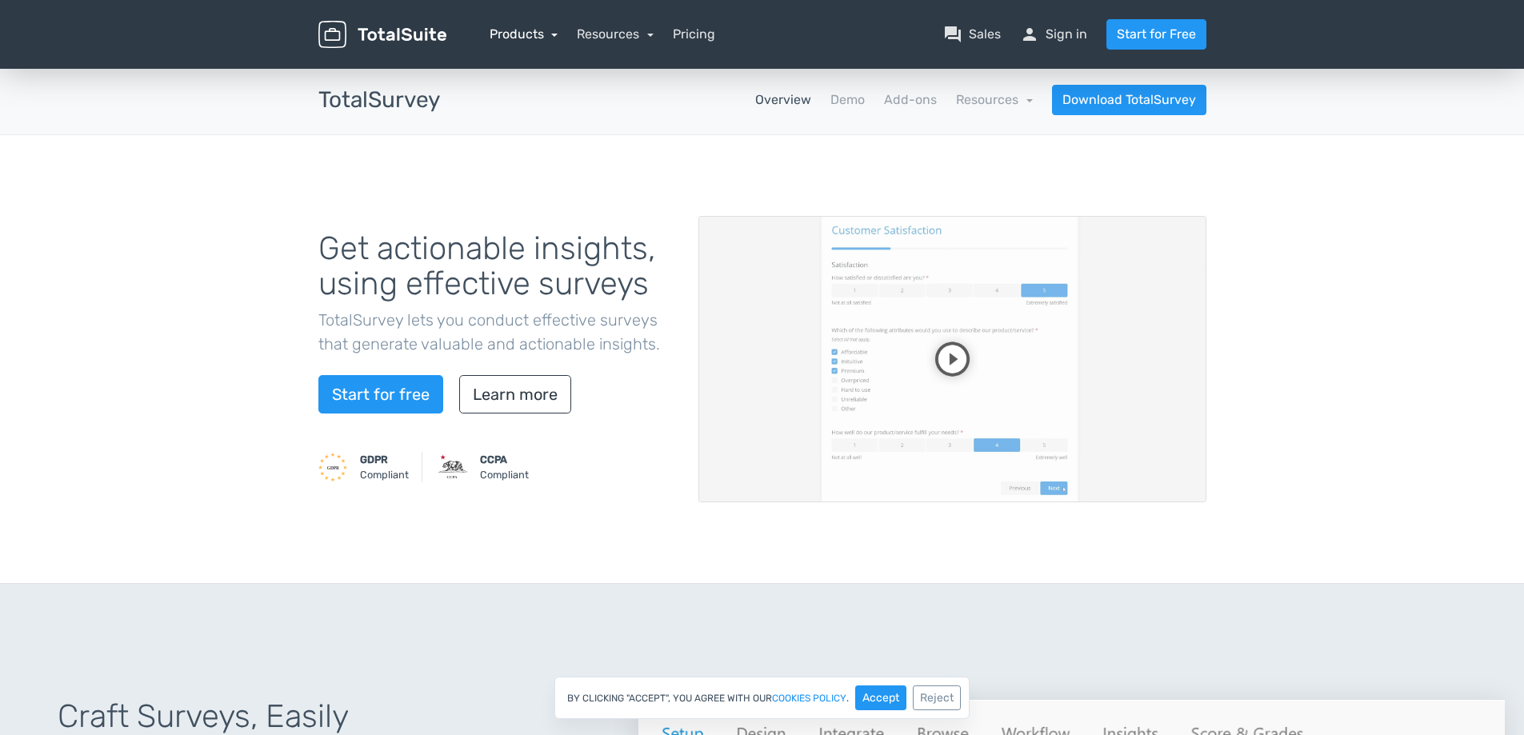
click at [529, 36] on link "Products" at bounding box center [523, 33] width 69 height 15
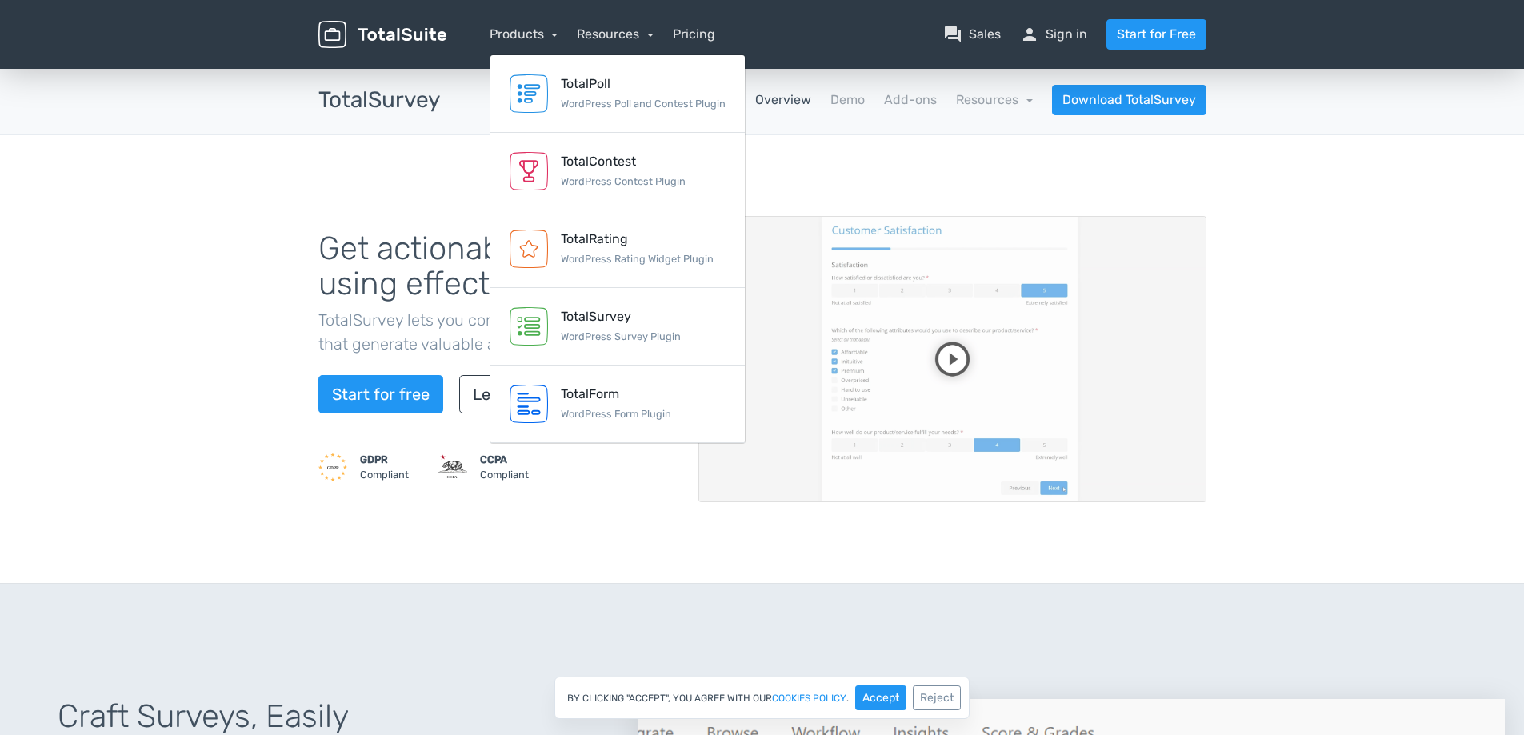
click at [290, 193] on div "Get actionable insights, using effective surveys TotalSurvey lets you conduct e…" at bounding box center [762, 359] width 1524 height 449
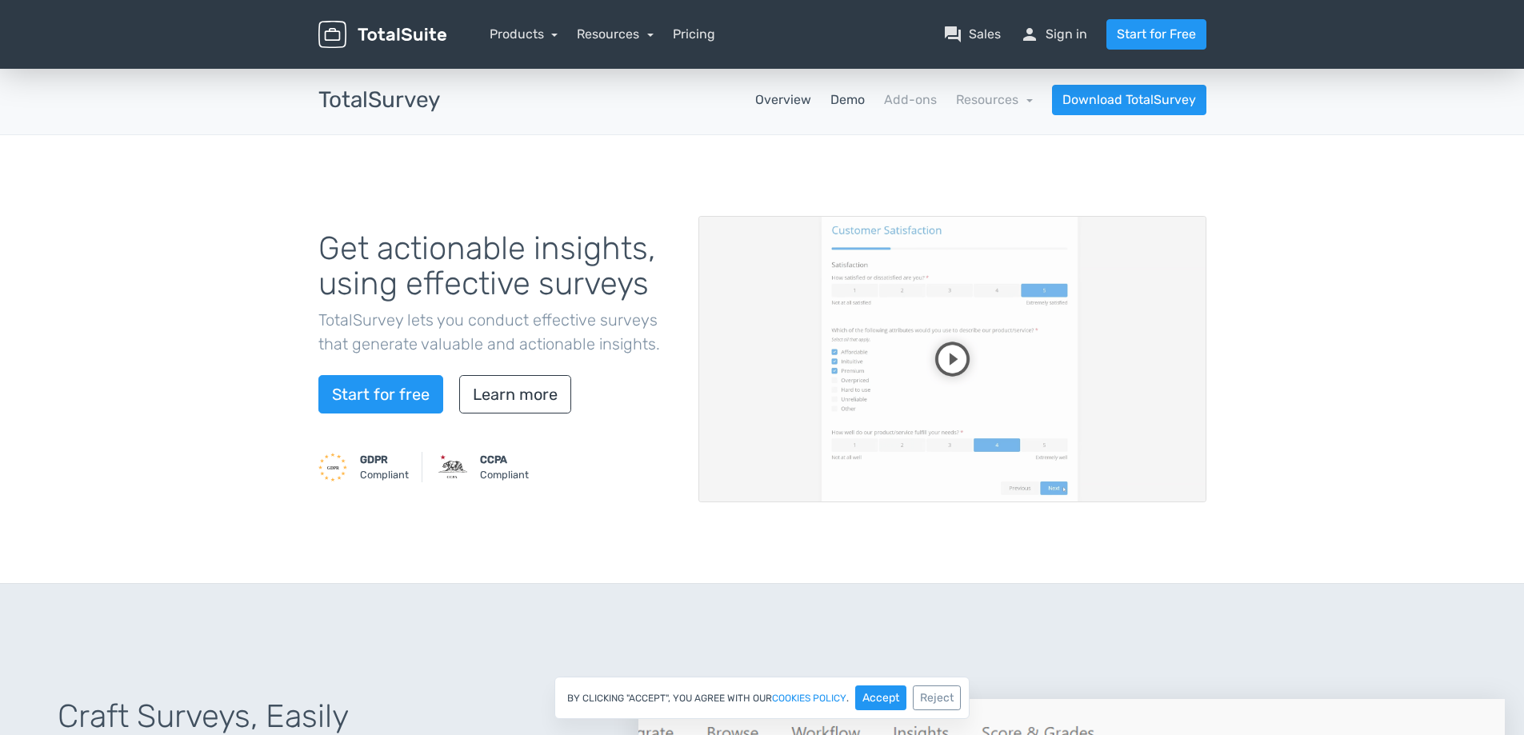
click at [845, 101] on link "Demo" at bounding box center [847, 99] width 34 height 19
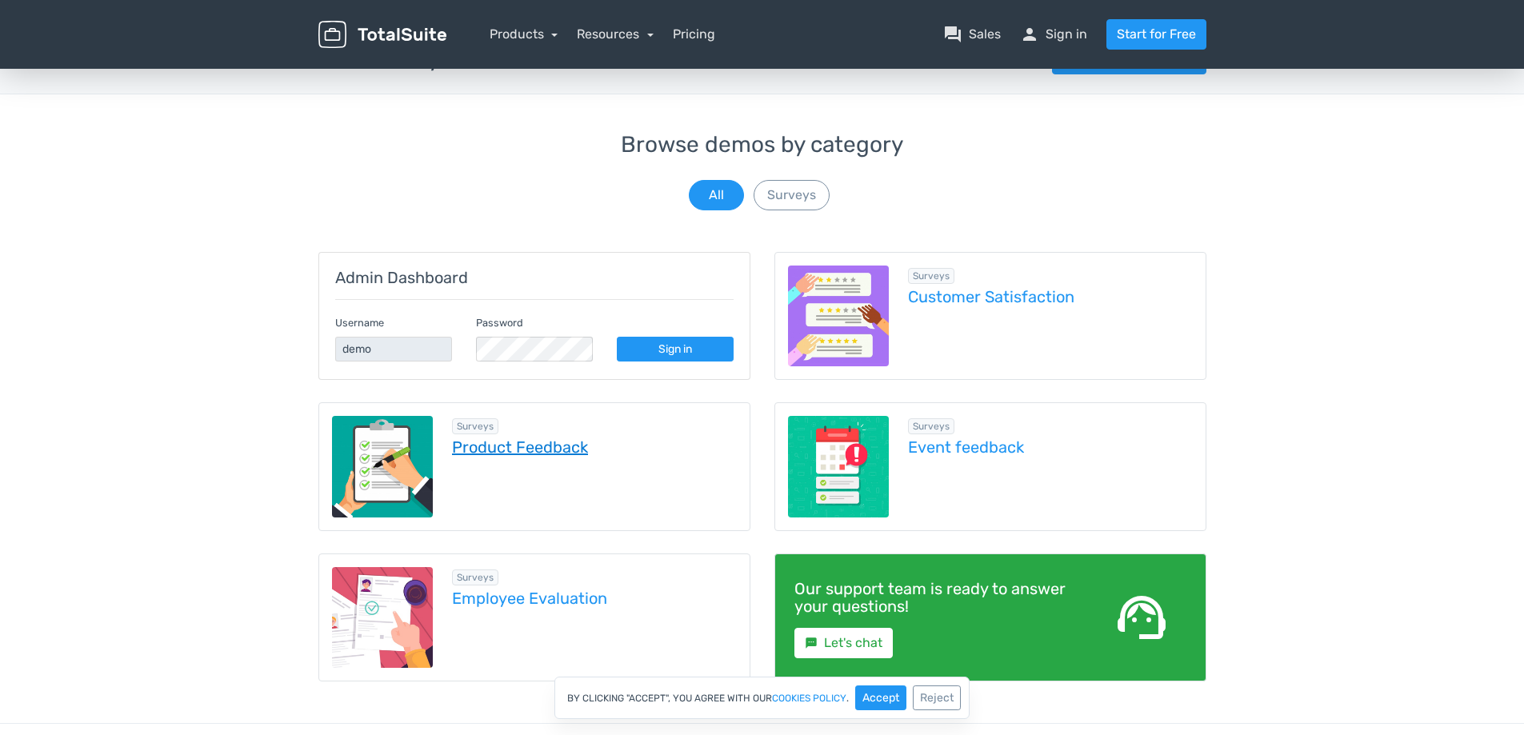
scroll to position [80, 0]
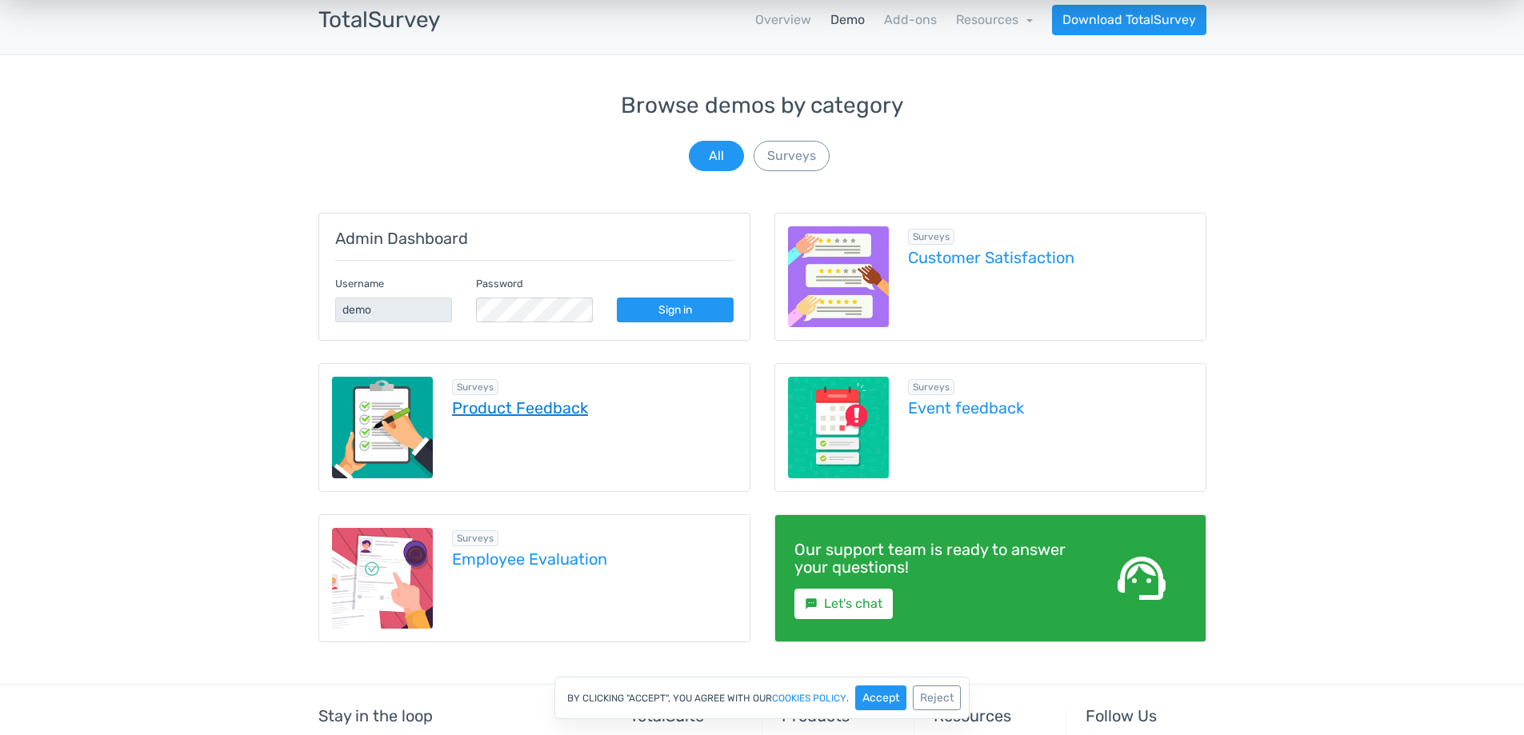
click at [537, 415] on link "Product Feedback" at bounding box center [594, 408] width 285 height 18
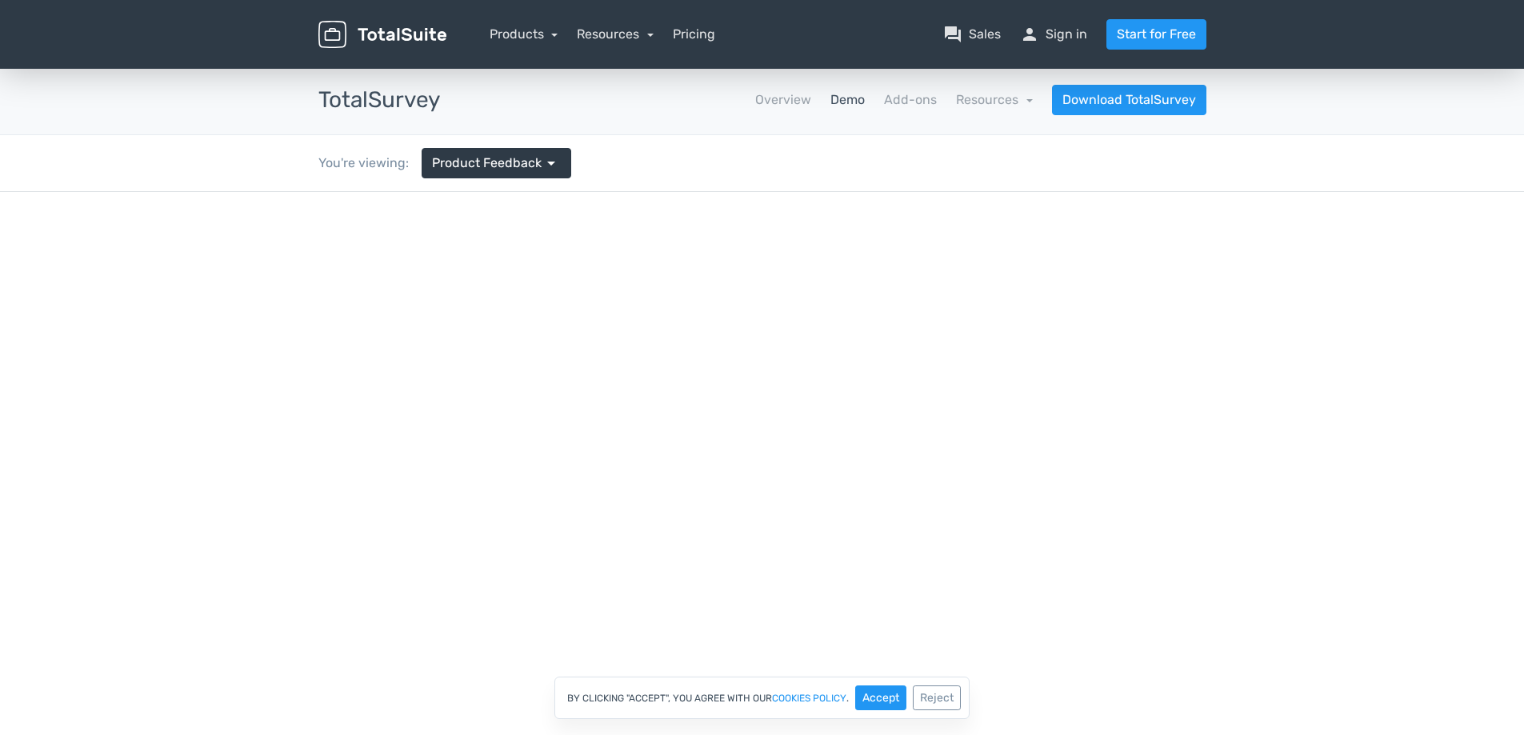
click at [851, 94] on link "Demo" at bounding box center [847, 99] width 34 height 19
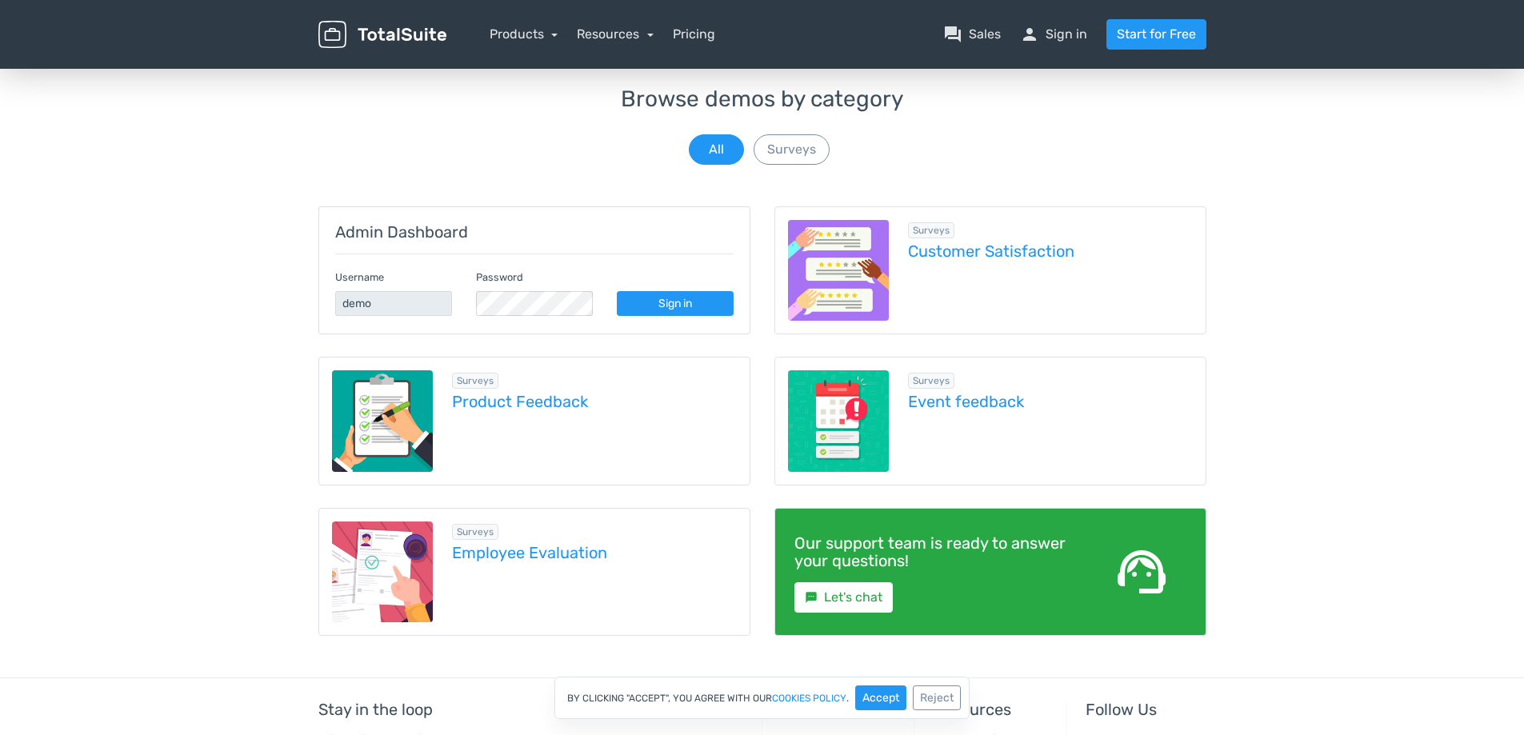
scroll to position [240, 0]
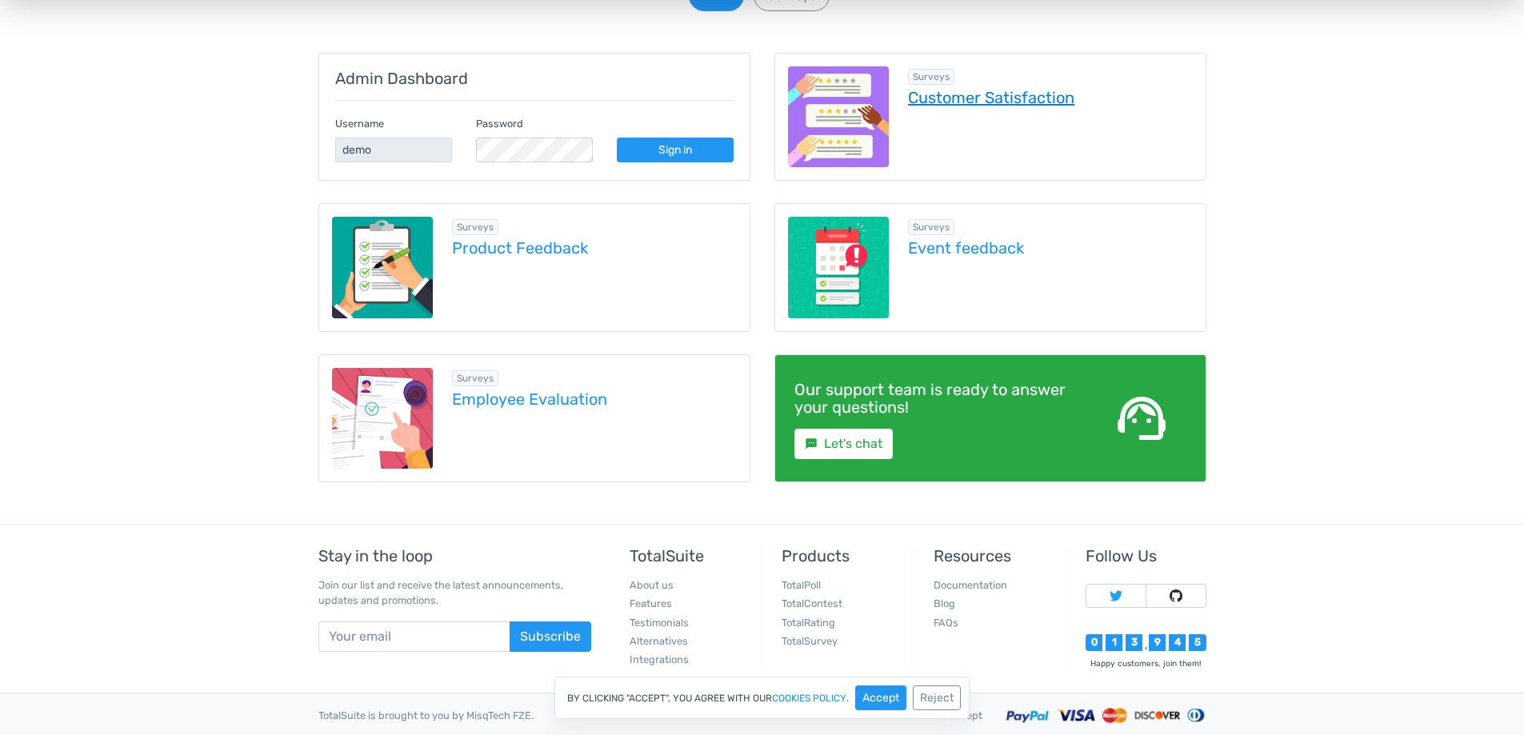
click at [958, 98] on link "Customer Satisfaction" at bounding box center [1050, 98] width 285 height 18
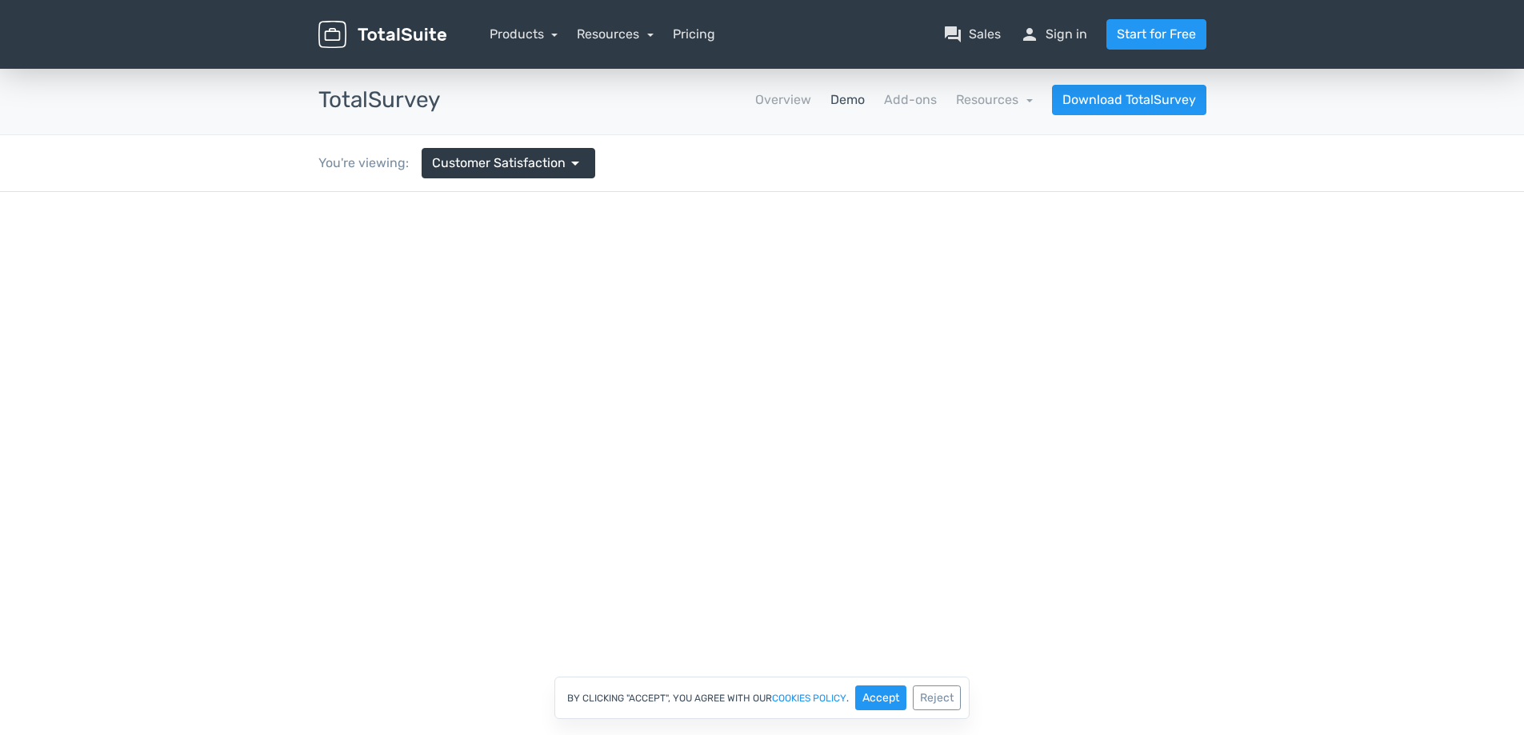
click at [576, 144] on div "You're viewing: Customer Satisfaction arrow_drop_down" at bounding box center [456, 163] width 301 height 56
click at [573, 146] on div "You're viewing: Customer Satisfaction arrow_drop_down" at bounding box center [456, 163] width 301 height 56
click at [561, 159] on span "Customer Satisfaction" at bounding box center [499, 163] width 134 height 19
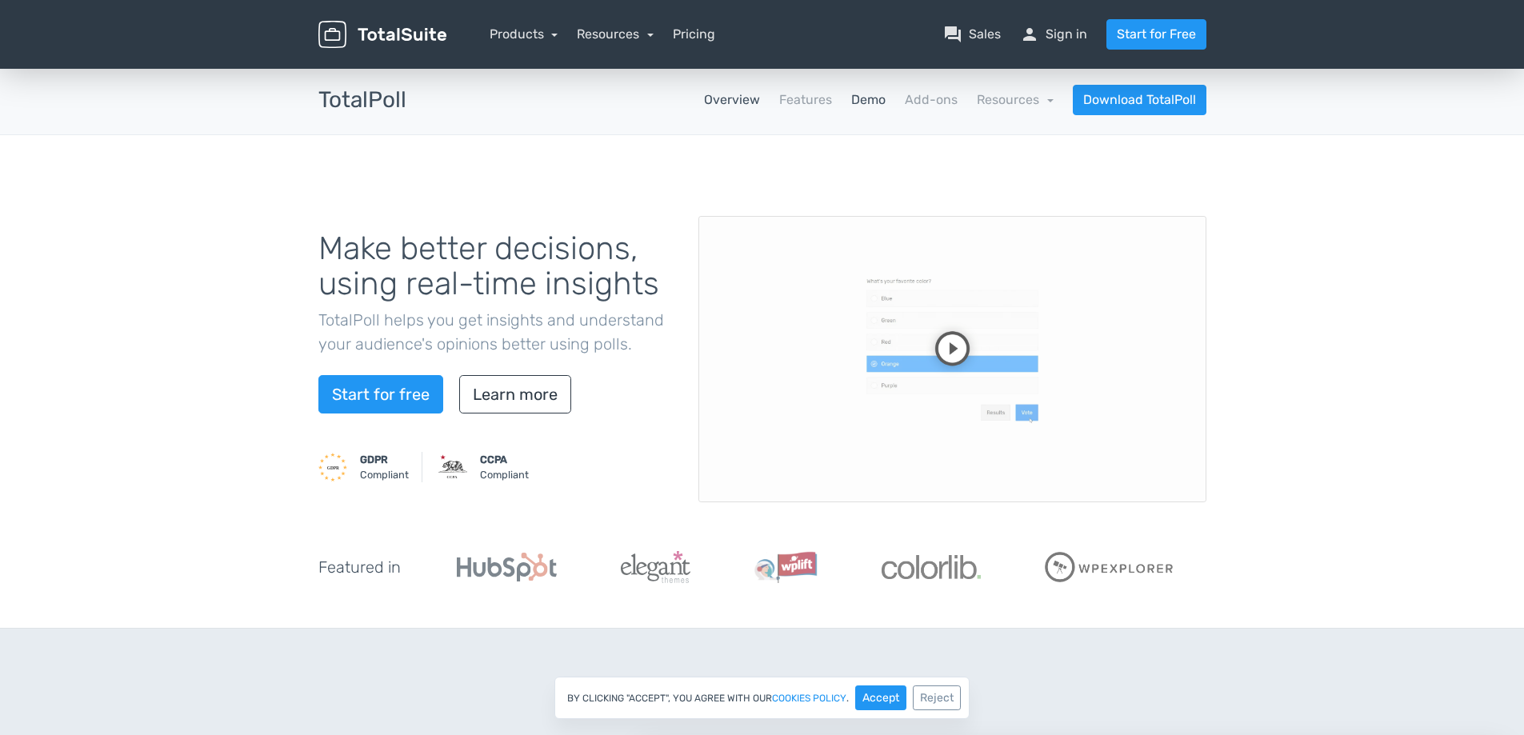
click at [873, 96] on link "Demo" at bounding box center [868, 99] width 34 height 19
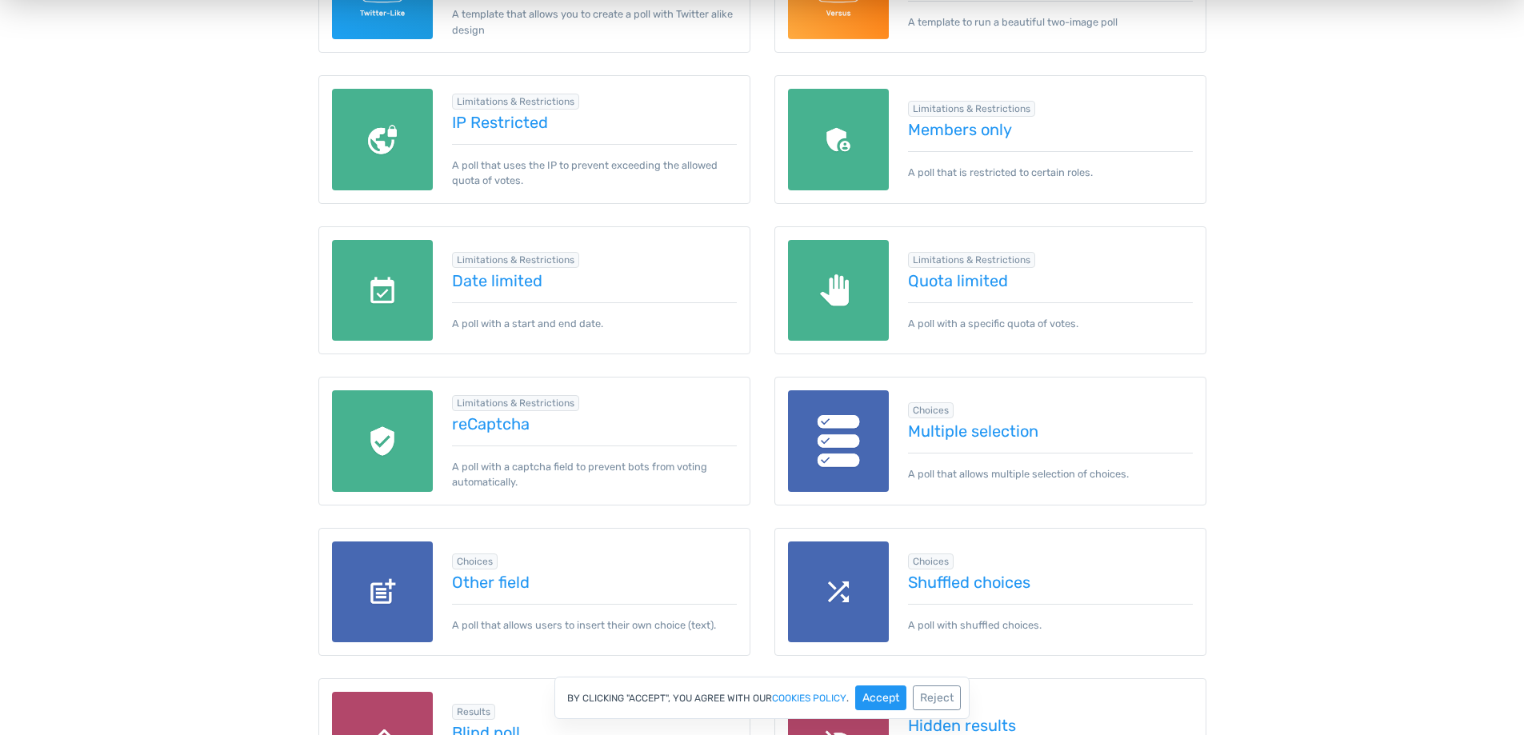
scroll to position [1280, 0]
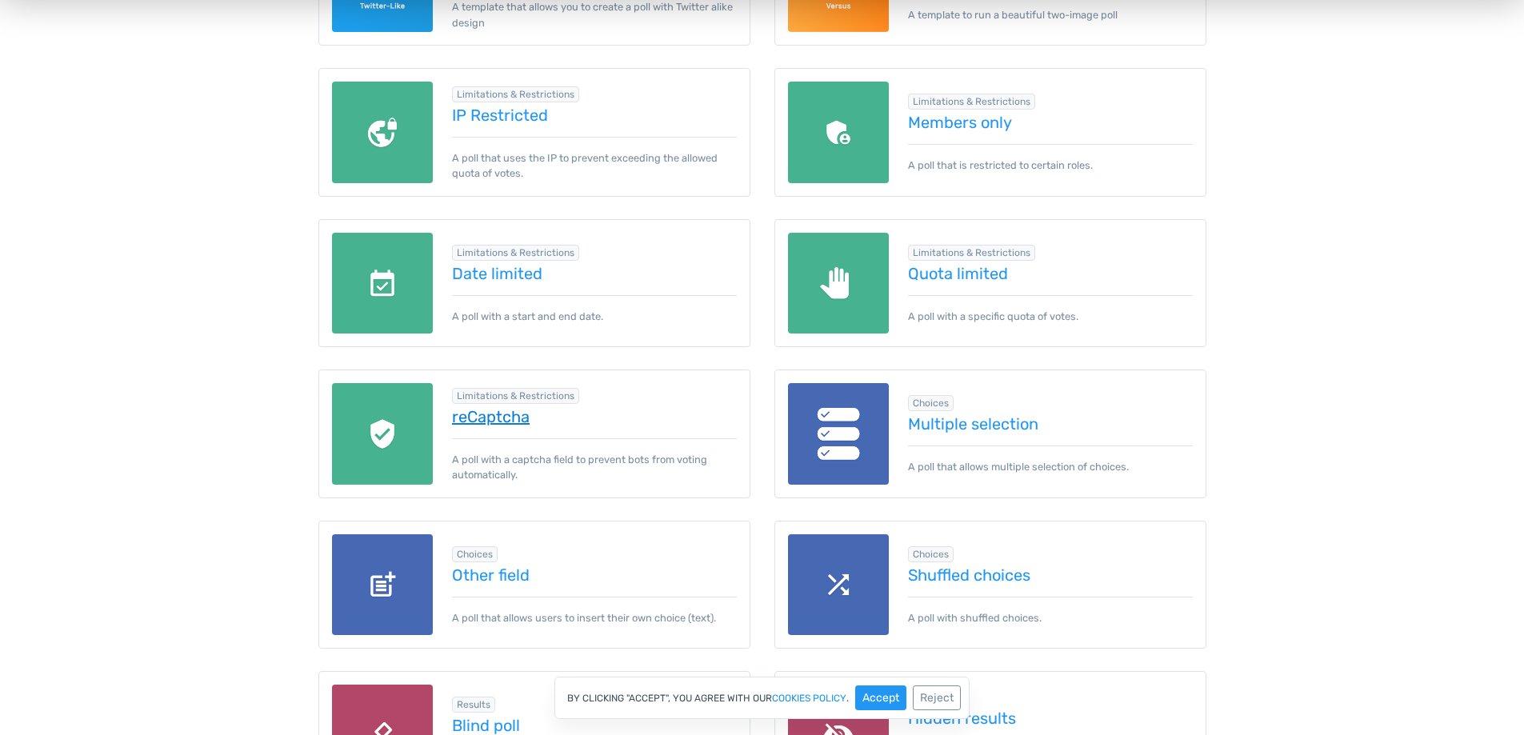
click at [492, 420] on link "reCaptcha" at bounding box center [594, 417] width 285 height 18
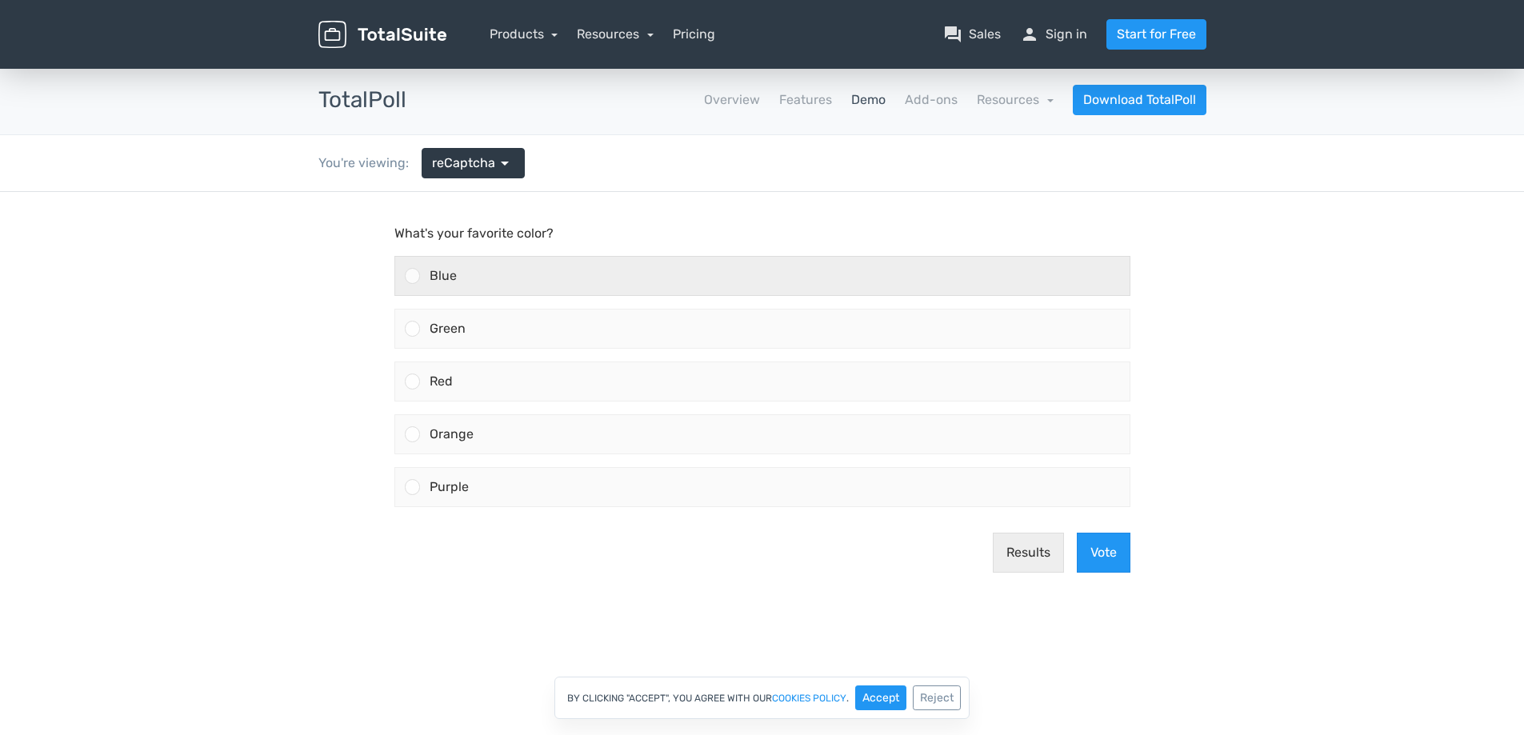
click at [447, 282] on span "Blue" at bounding box center [442, 275] width 27 height 15
click at [412, 276] on input "Blue" at bounding box center [412, 276] width 0 height 0
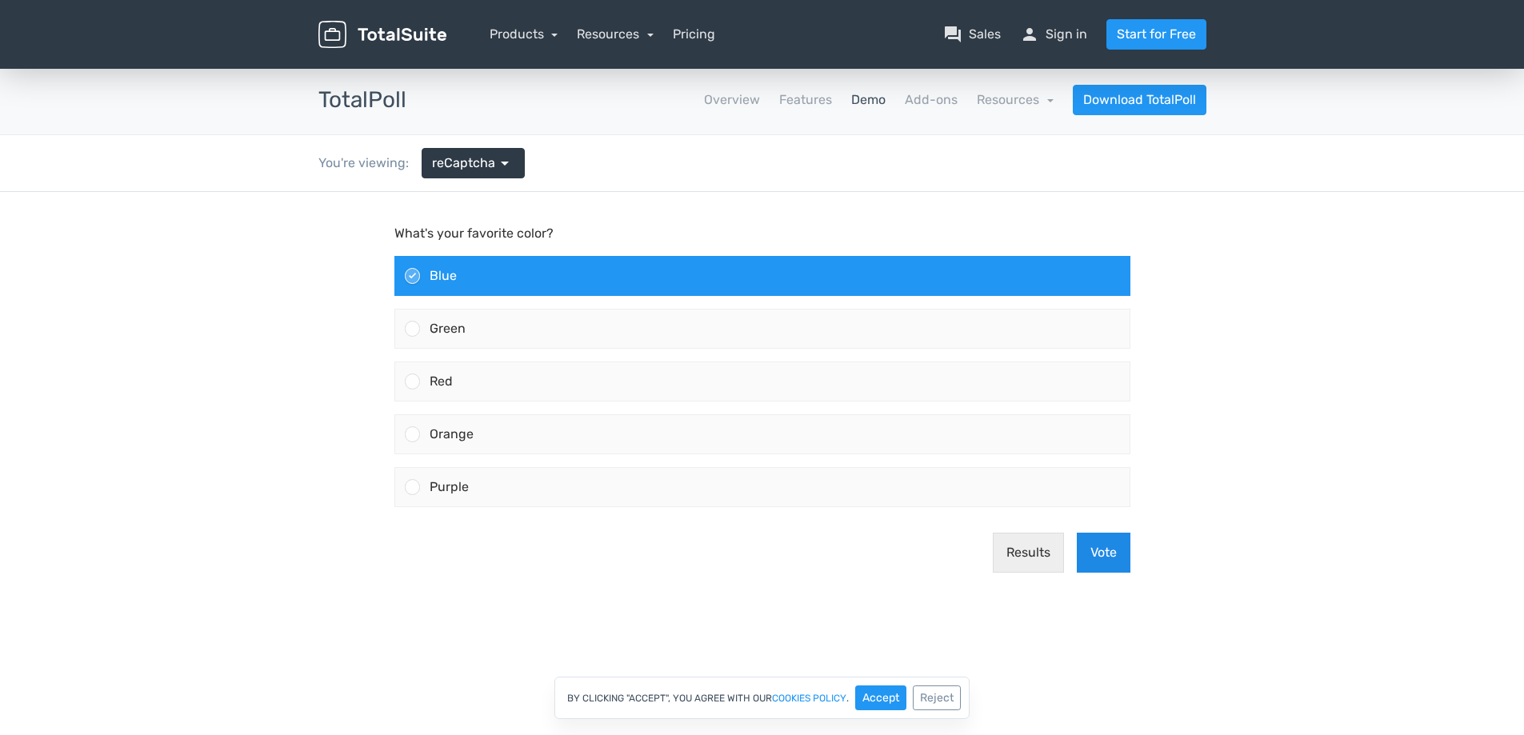
click at [1108, 545] on button "Vote" at bounding box center [1103, 553] width 54 height 40
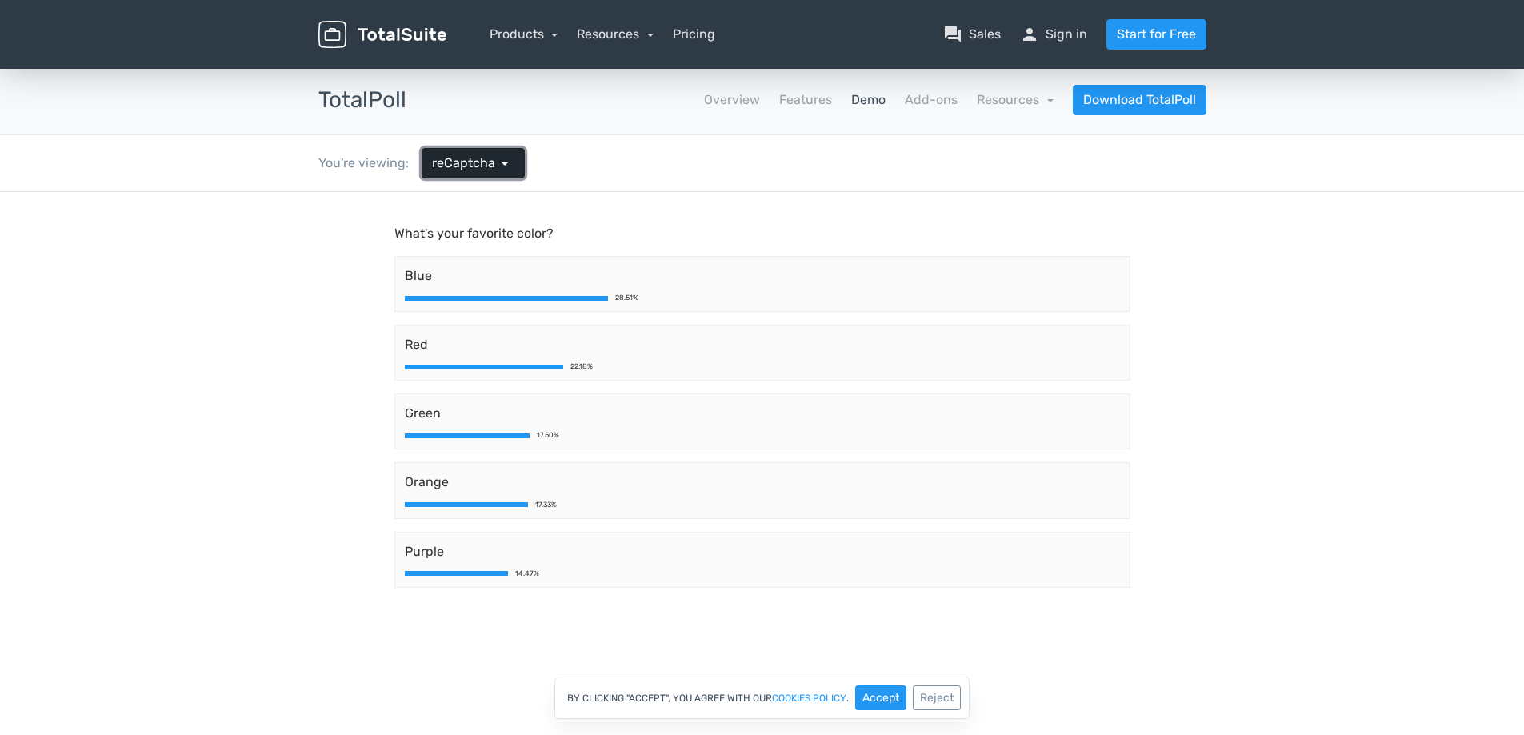
click at [446, 158] on span "reCaptcha" at bounding box center [463, 163] width 63 height 19
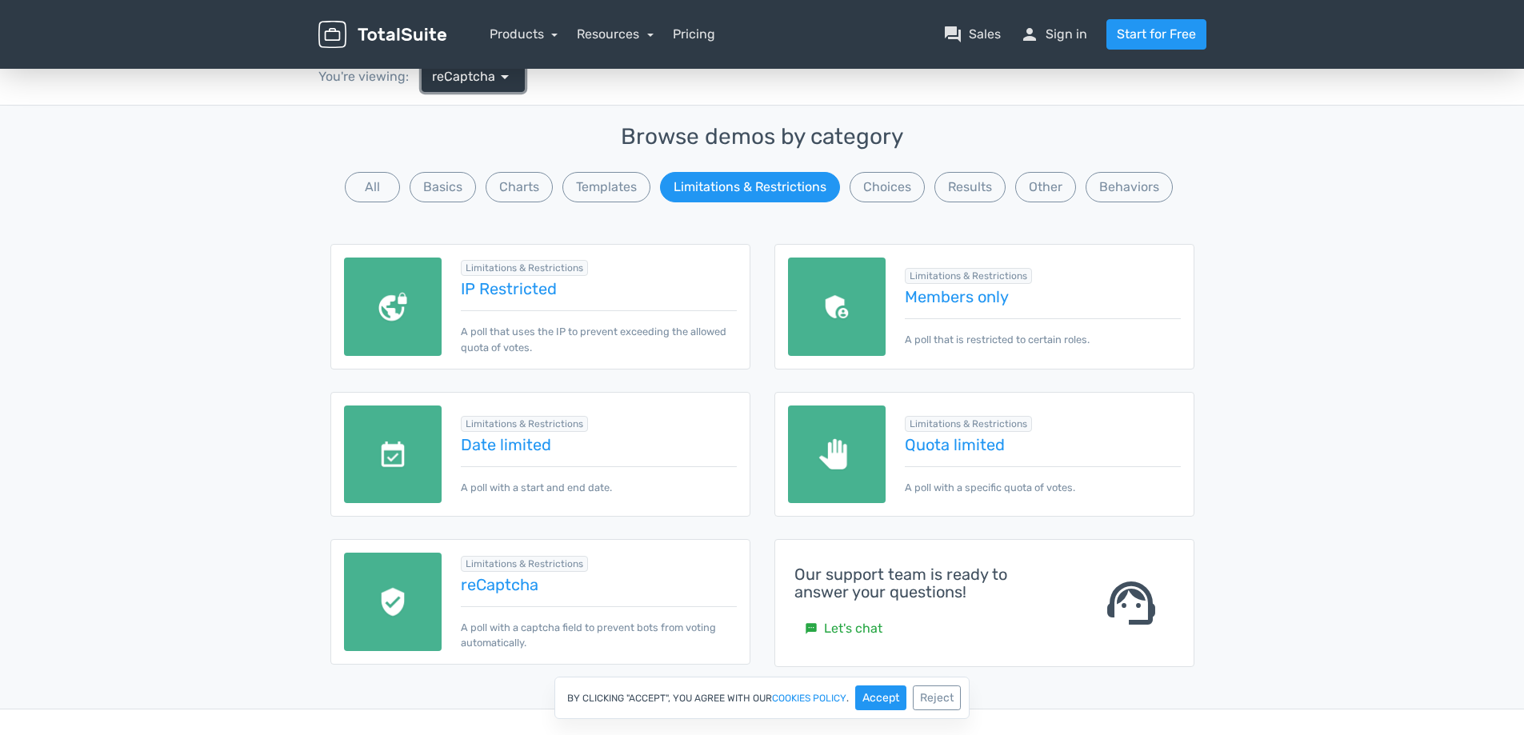
scroll to position [400, 0]
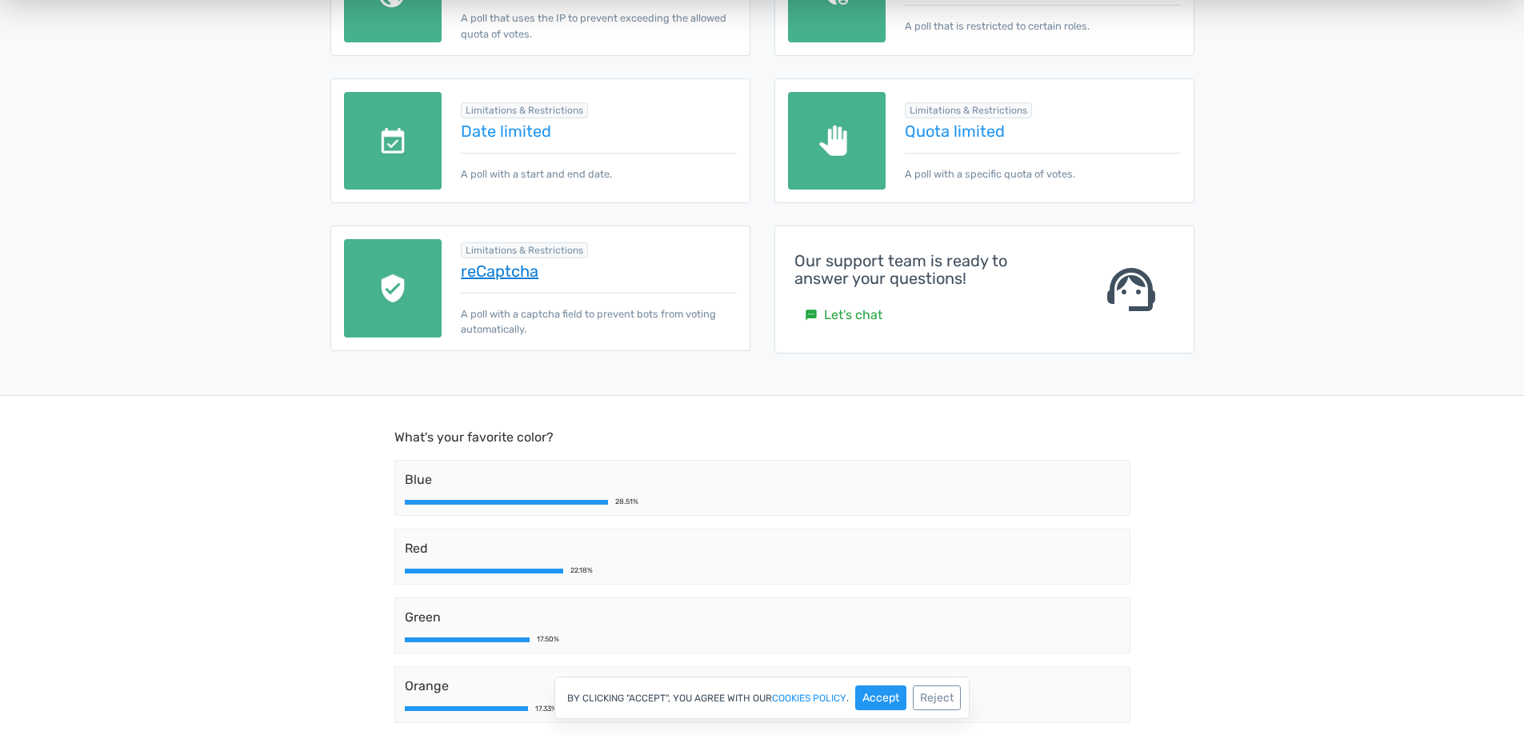
click at [513, 274] on link "reCaptcha" at bounding box center [598, 271] width 275 height 18
